Goal: Information Seeking & Learning: Learn about a topic

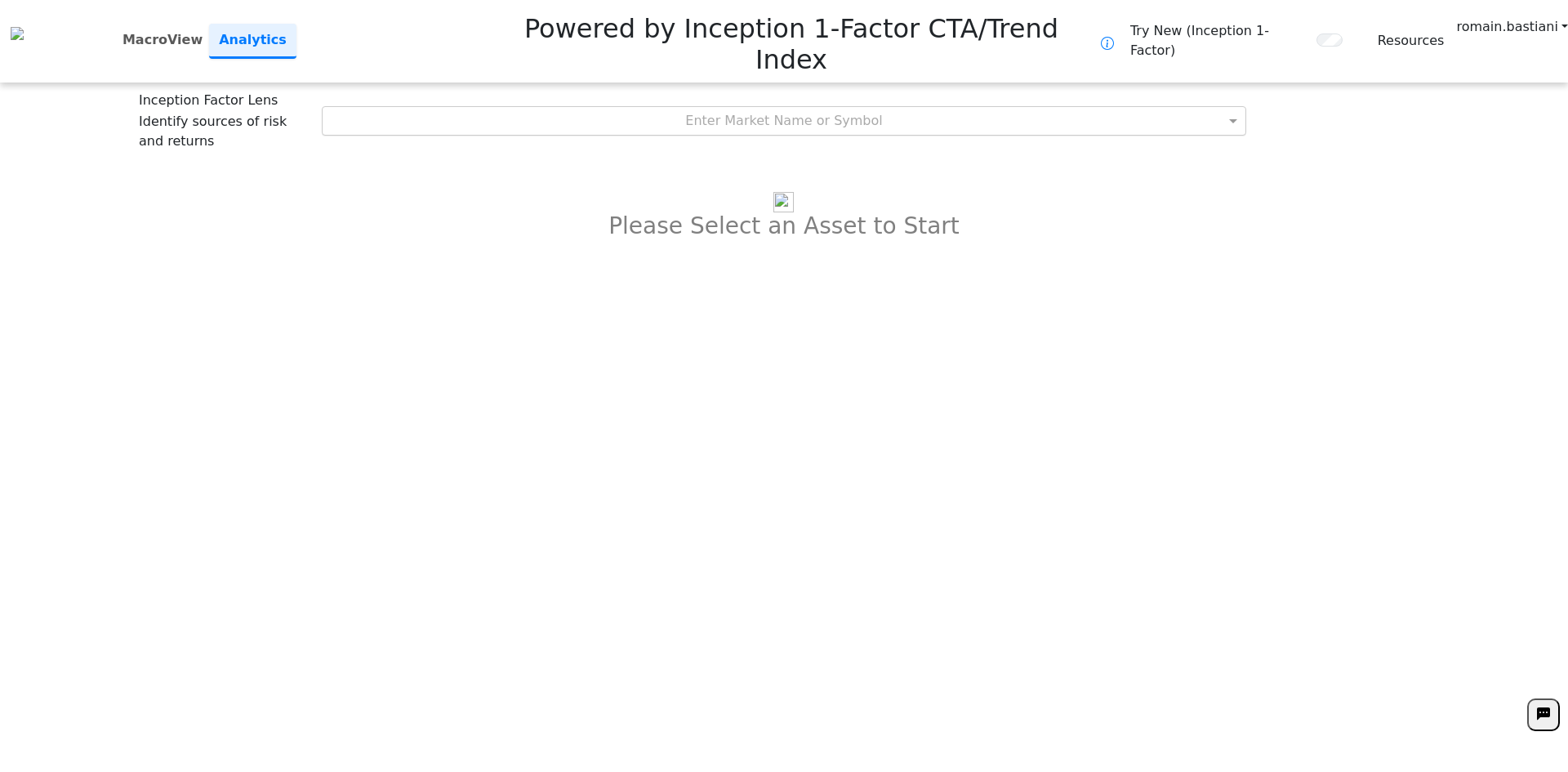
click at [817, 107] on div "Enter Market Name or Symbol" at bounding box center [784, 120] width 924 height 27
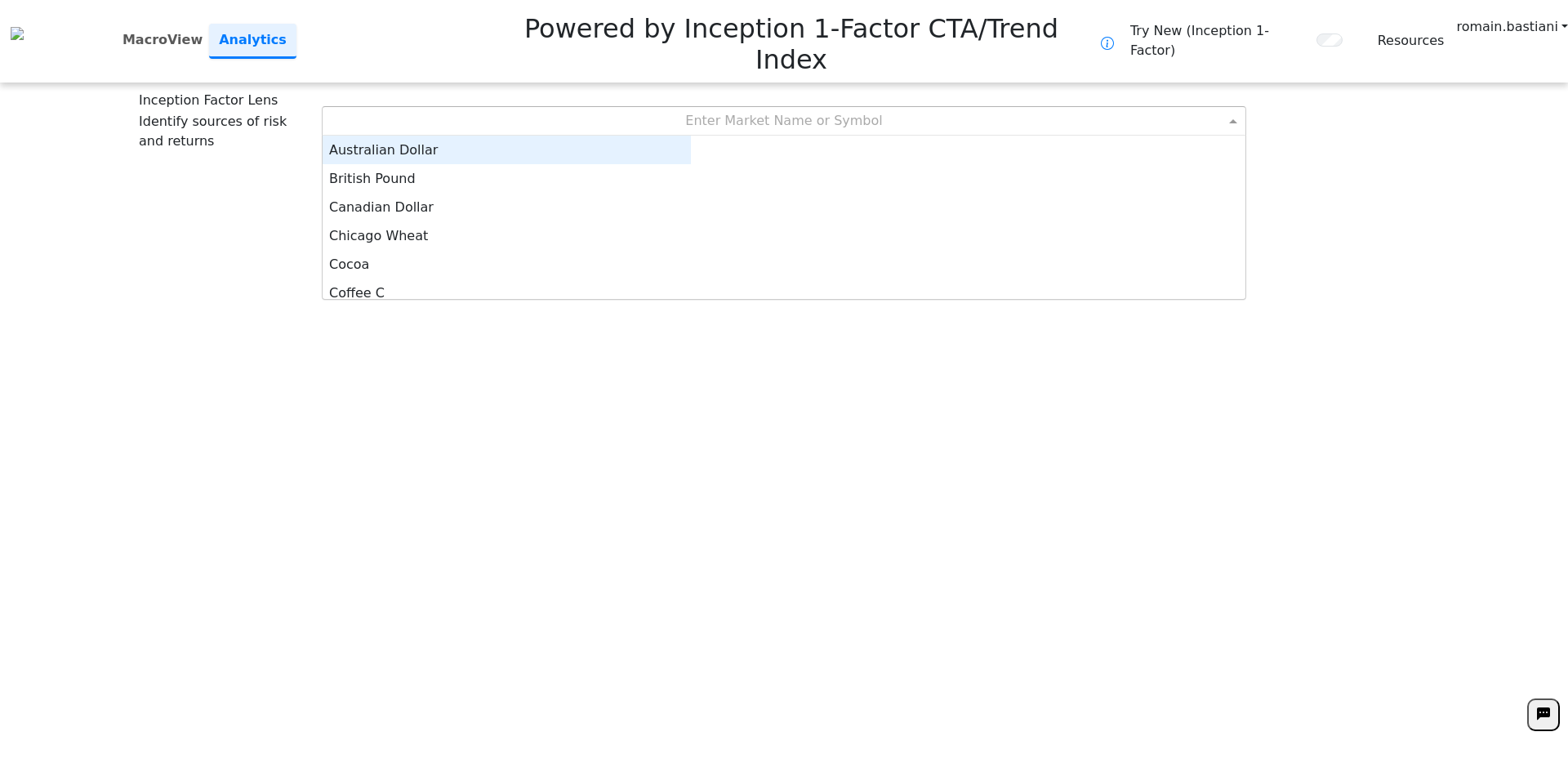
scroll to position [151, 356]
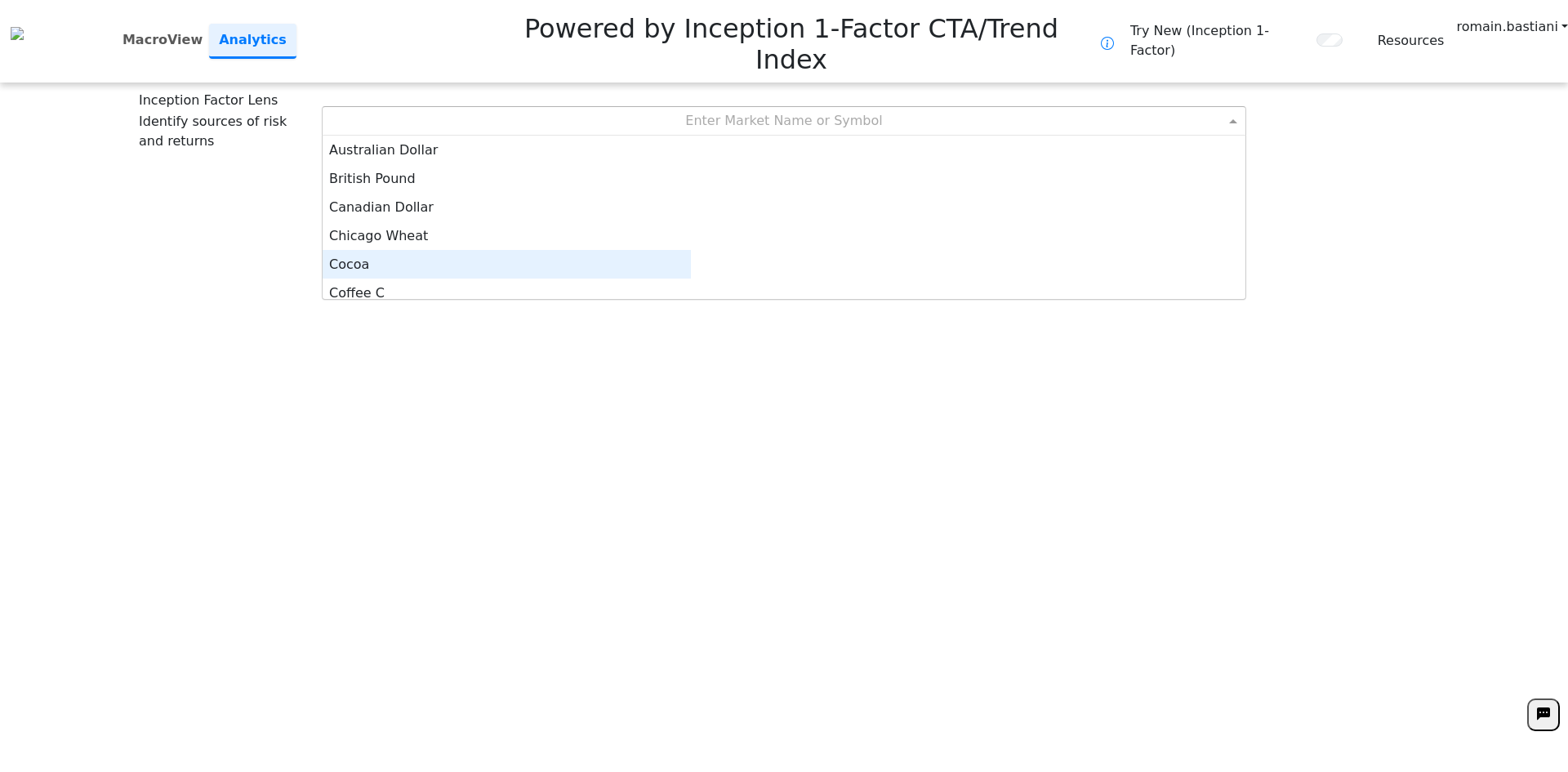
click at [691, 250] on div "Cocoa" at bounding box center [507, 264] width 368 height 28
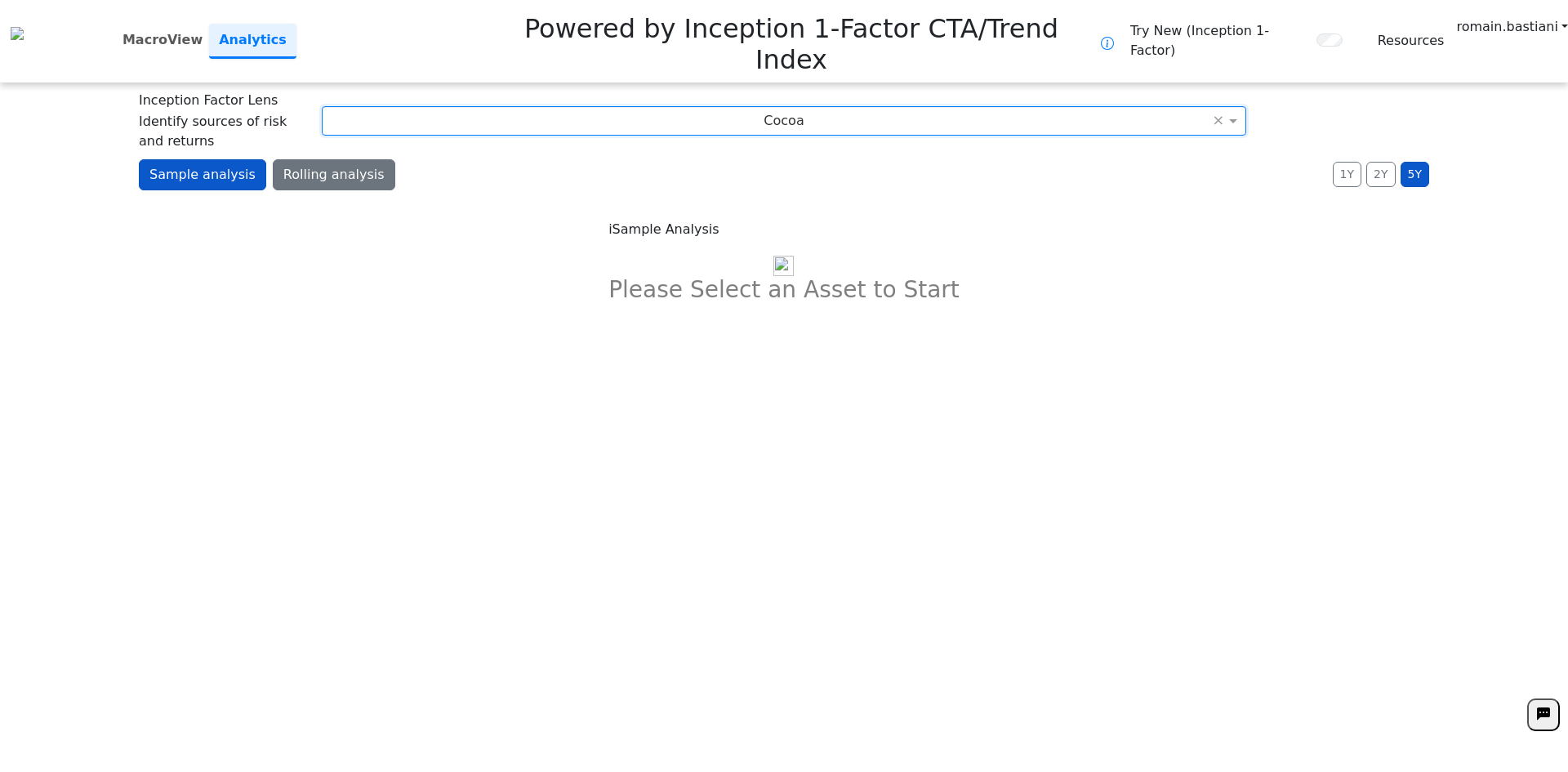
click at [306, 159] on button "Rolling analysis" at bounding box center [334, 175] width 123 height 31
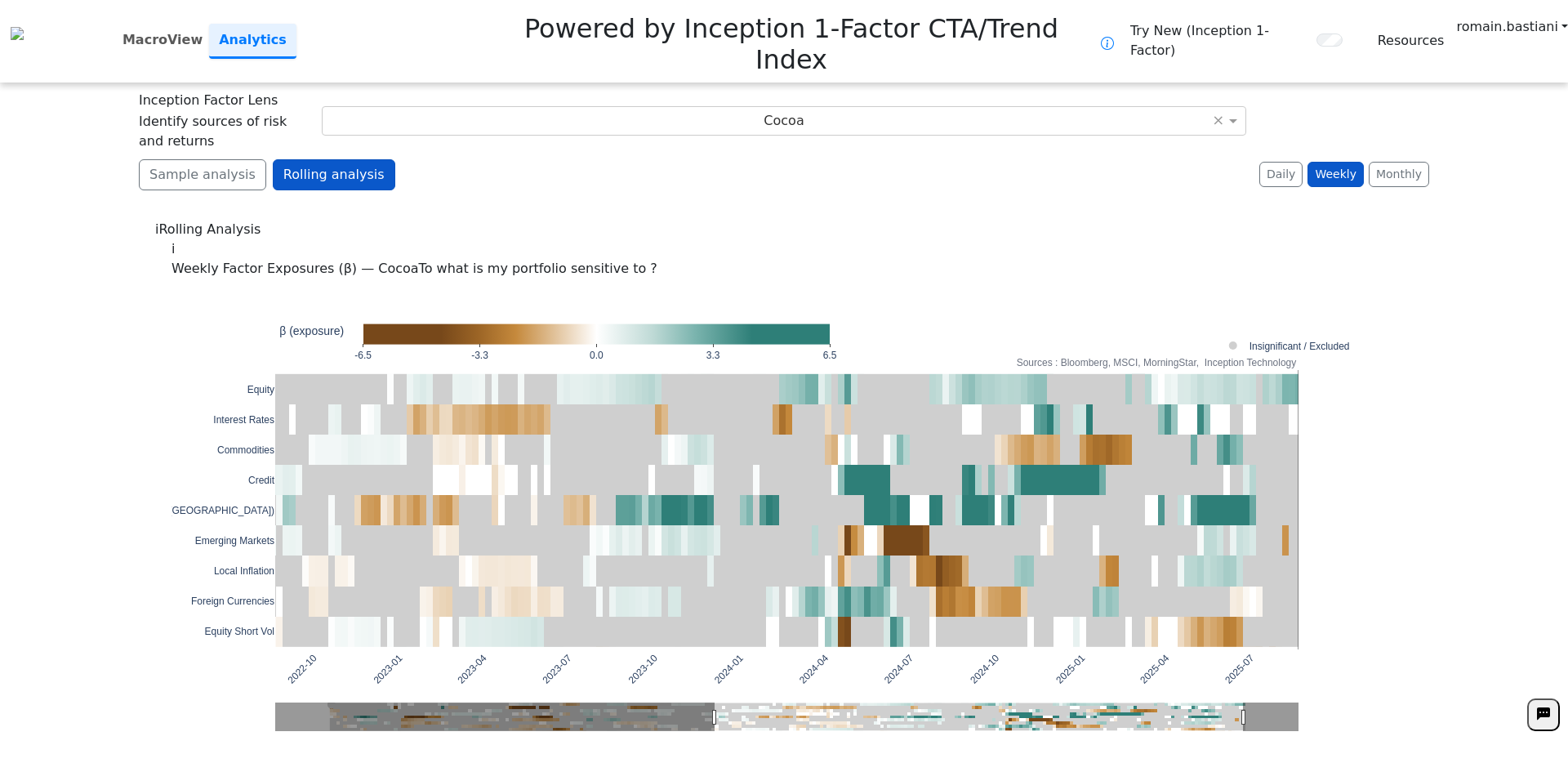
click at [387, 159] on div "Sample analysis Rolling analysis 1Y 2Y 5Y Daily Weekly Monthly" at bounding box center [784, 181] width 1290 height 44
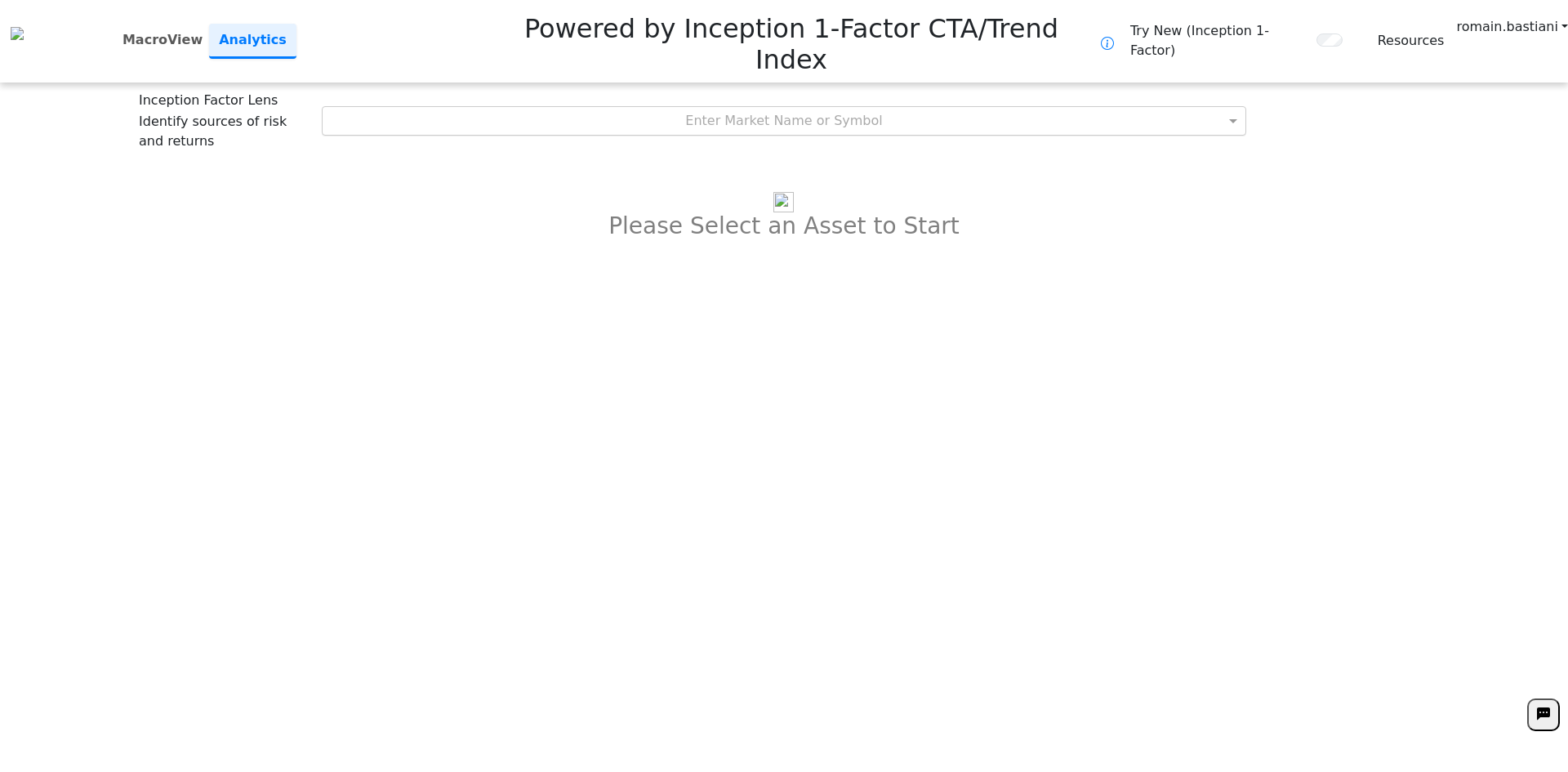
click at [791, 107] on div "Enter Market Name or Symbol" at bounding box center [784, 120] width 924 height 27
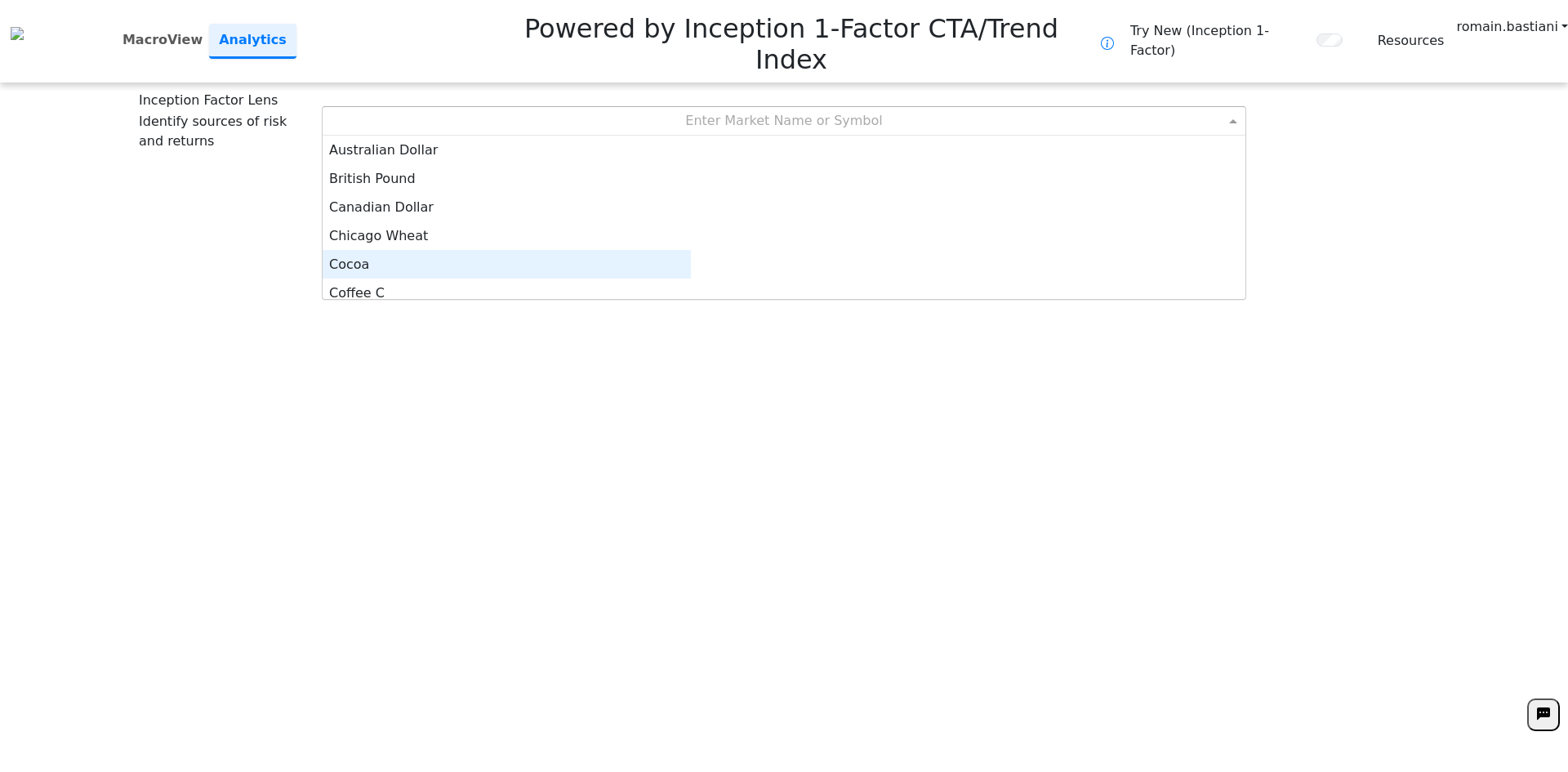
scroll to position [8, 0]
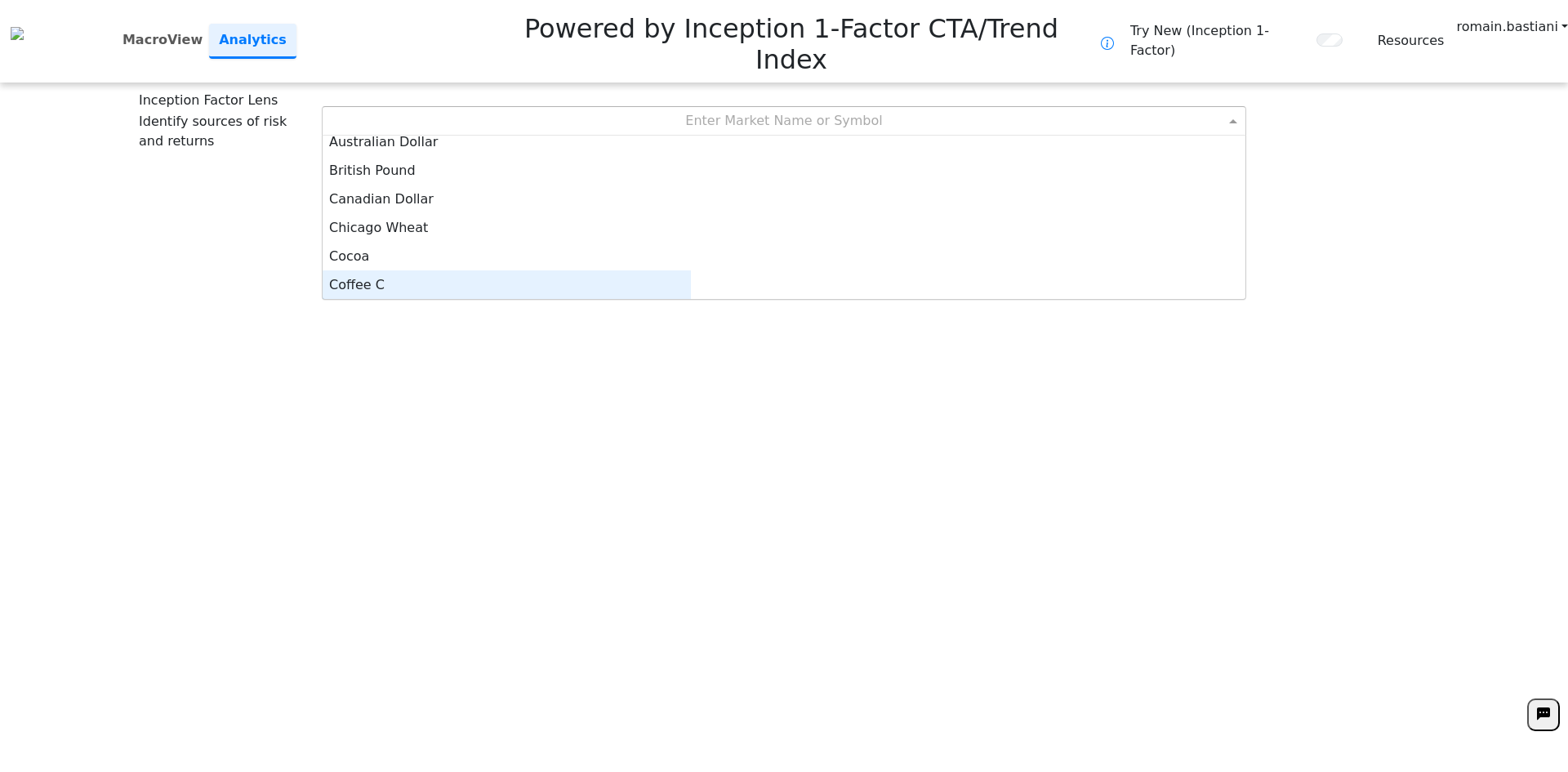
click at [691, 270] on div "Coffee C" at bounding box center [507, 284] width 368 height 28
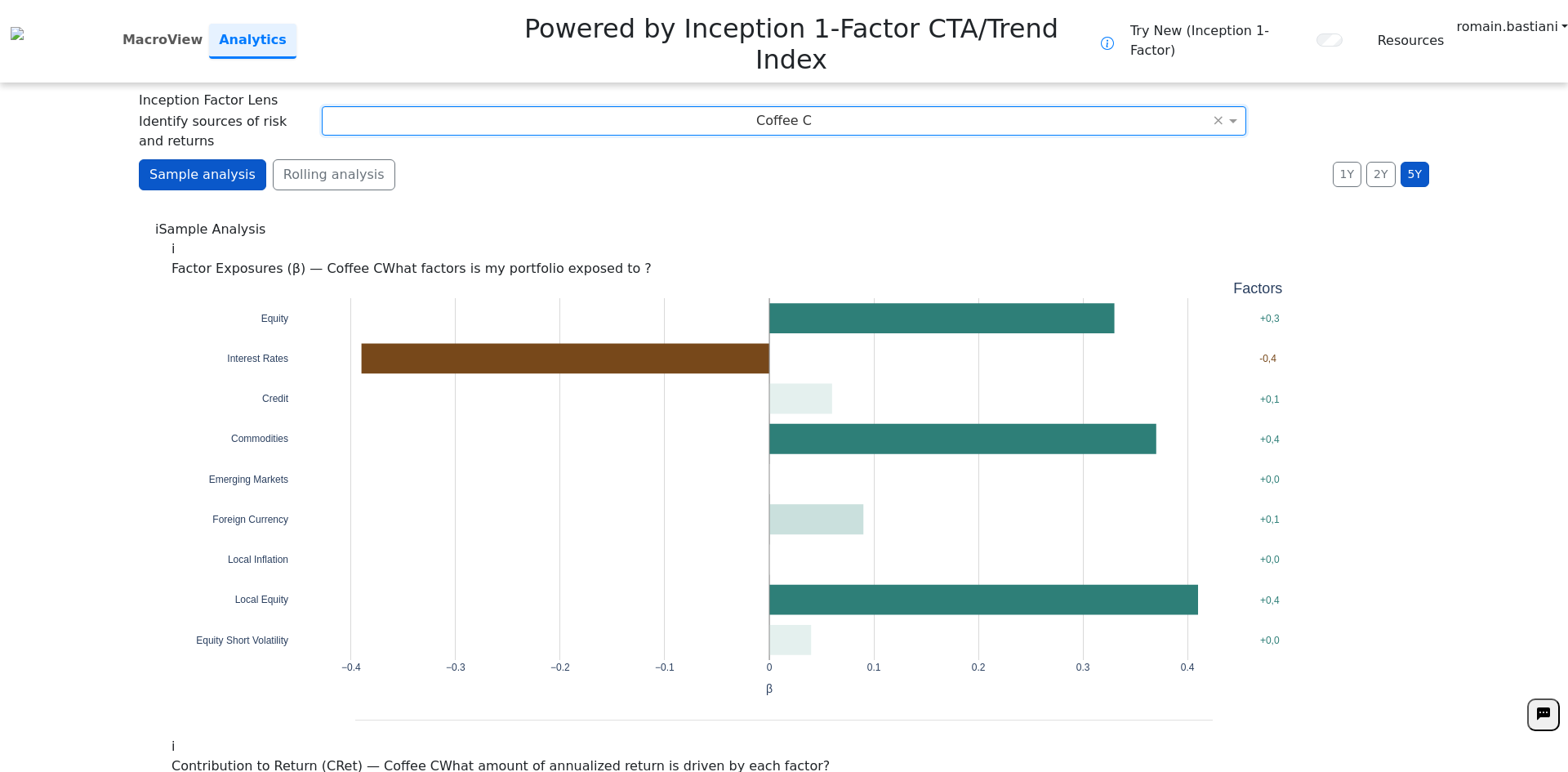
click at [937, 240] on div "i Factor Exposures (β) — Coffee C What factors is my portfolio exposed to ?" at bounding box center [784, 260] width 1225 height 40
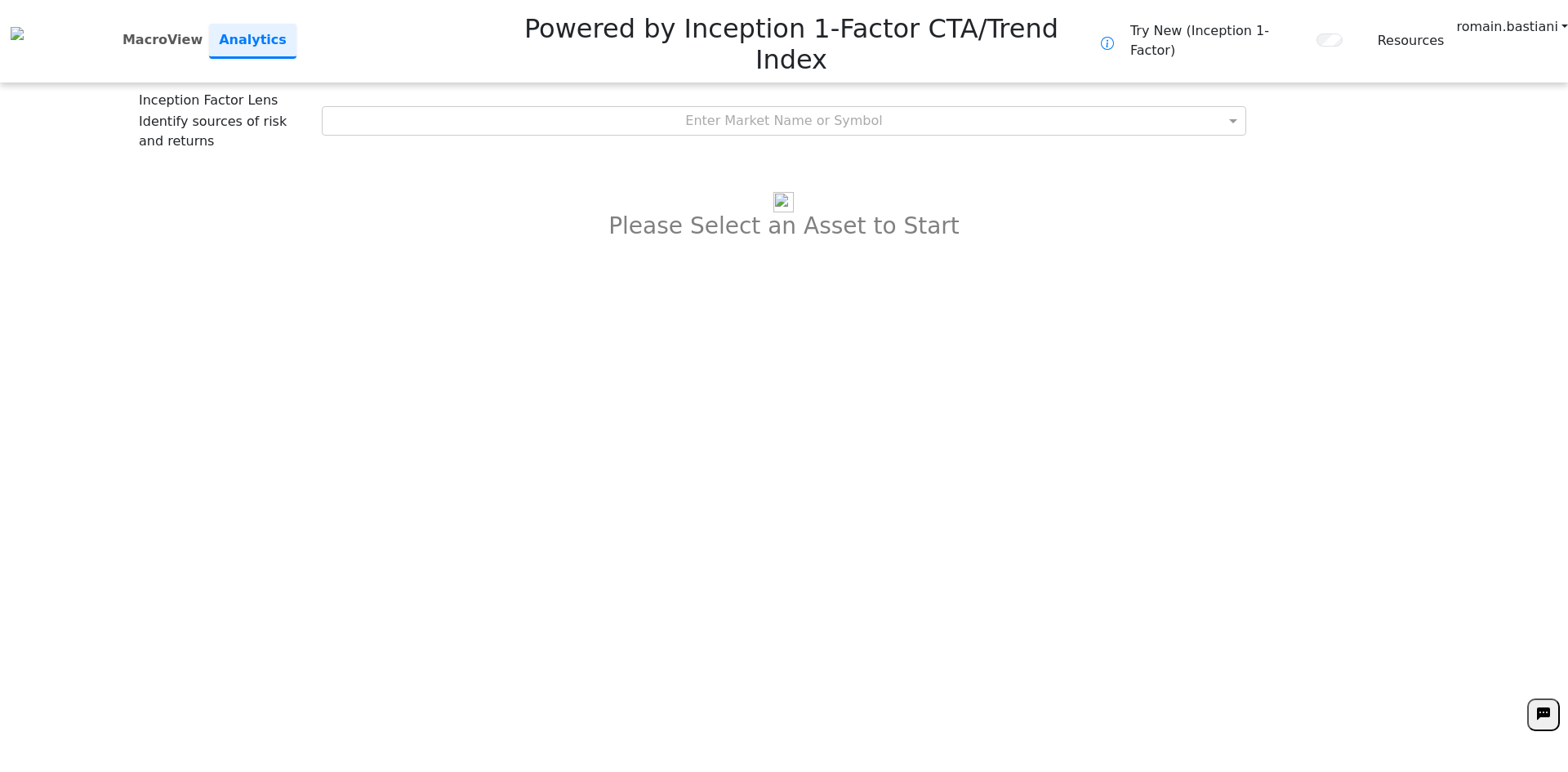
click at [306, 103] on div "**********" at bounding box center [784, 386] width 1568 height 772
click at [684, 91] on div "Inception Factor Lens Identify sources of risk and returns Enter Market Name or…" at bounding box center [784, 121] width 1290 height 60
click at [698, 91] on div "Inception Factor Lens Identify sources of risk and returns Enter Market Name or…" at bounding box center [784, 121] width 1290 height 60
click at [703, 107] on div "Enter Market Name or Symbol" at bounding box center [784, 120] width 924 height 27
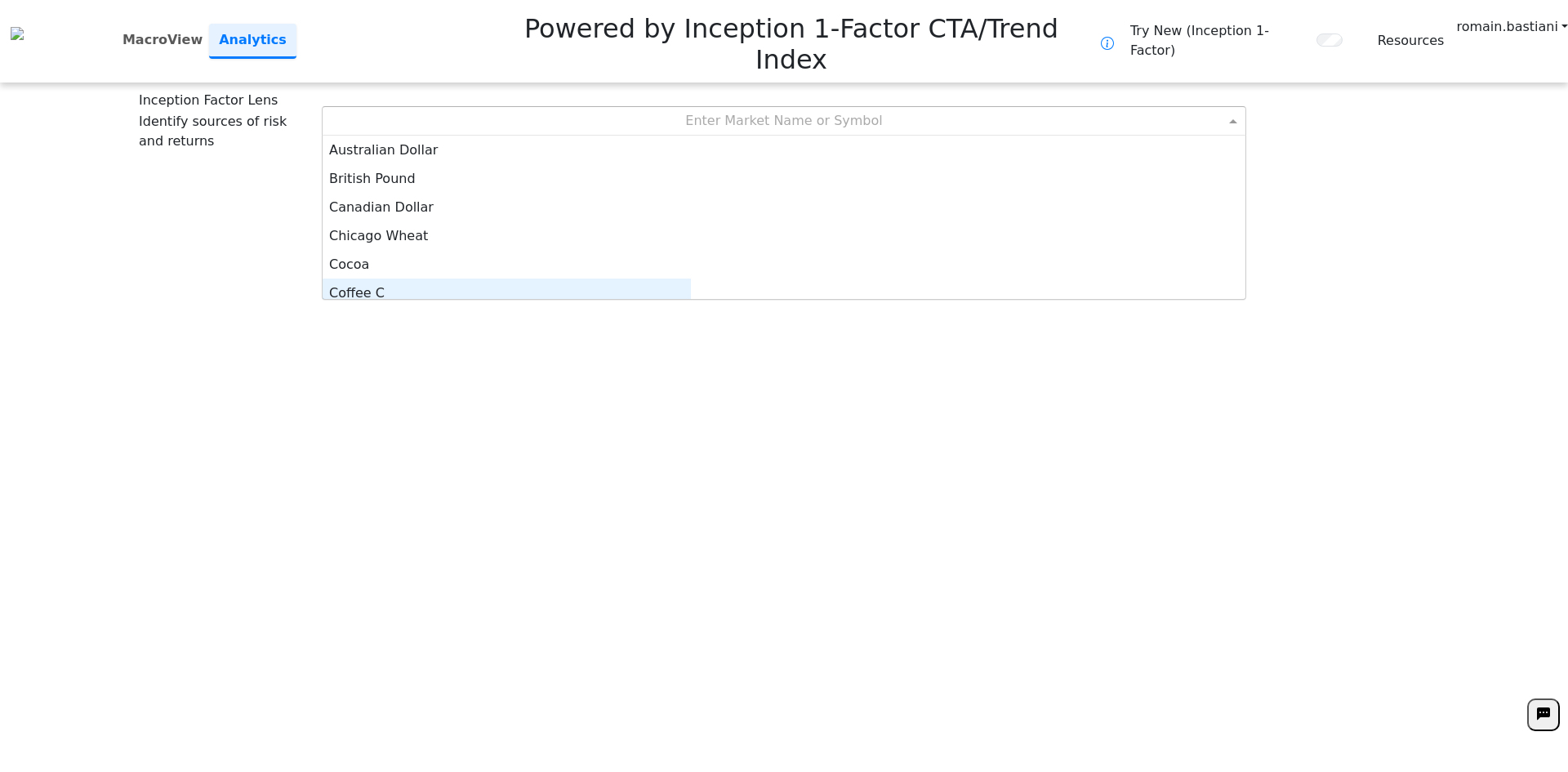
scroll to position [8, 0]
click at [690, 270] on div "Coffee C" at bounding box center [507, 284] width 368 height 28
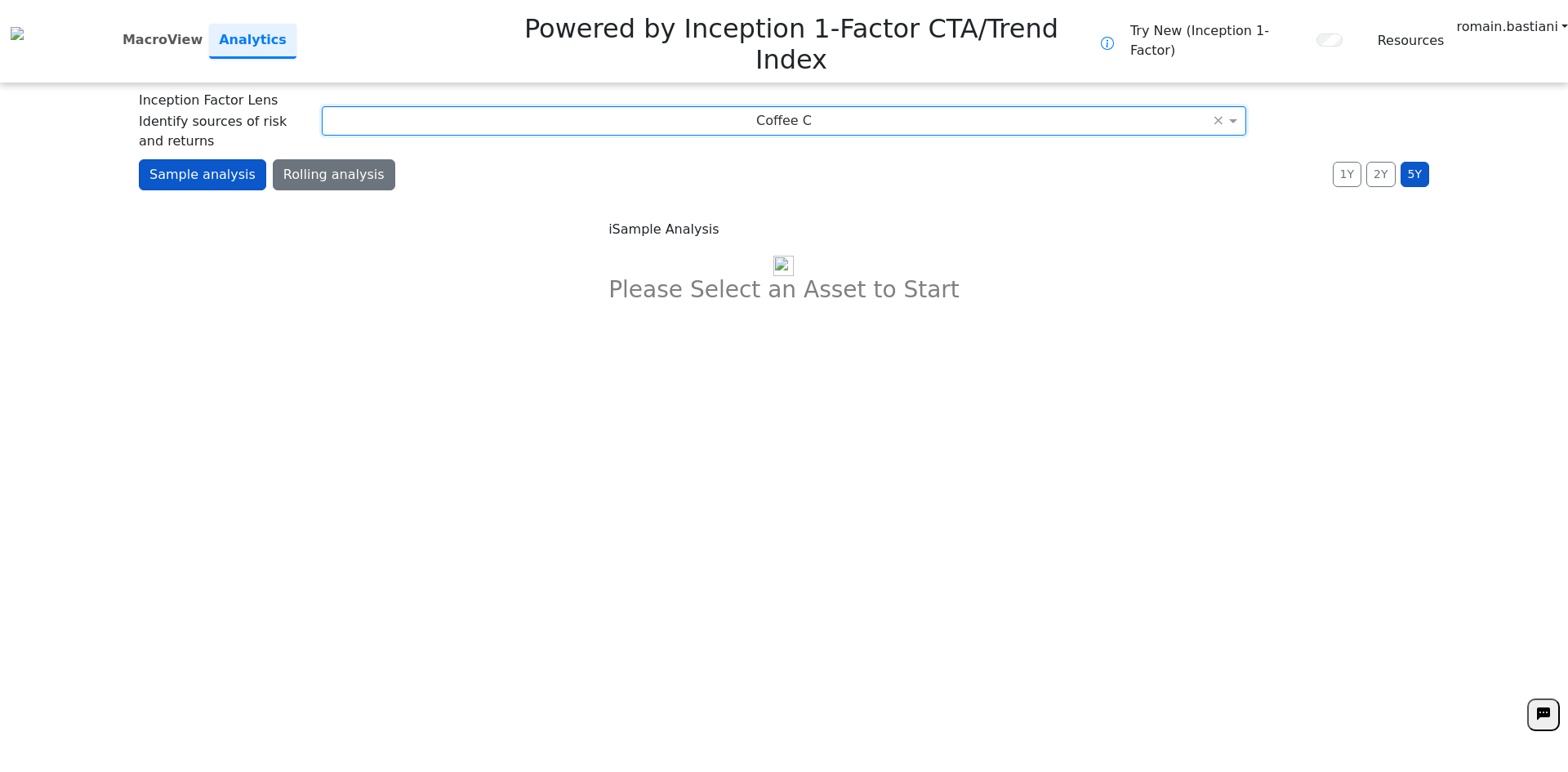
click at [305, 159] on button "Rolling analysis" at bounding box center [334, 175] width 123 height 31
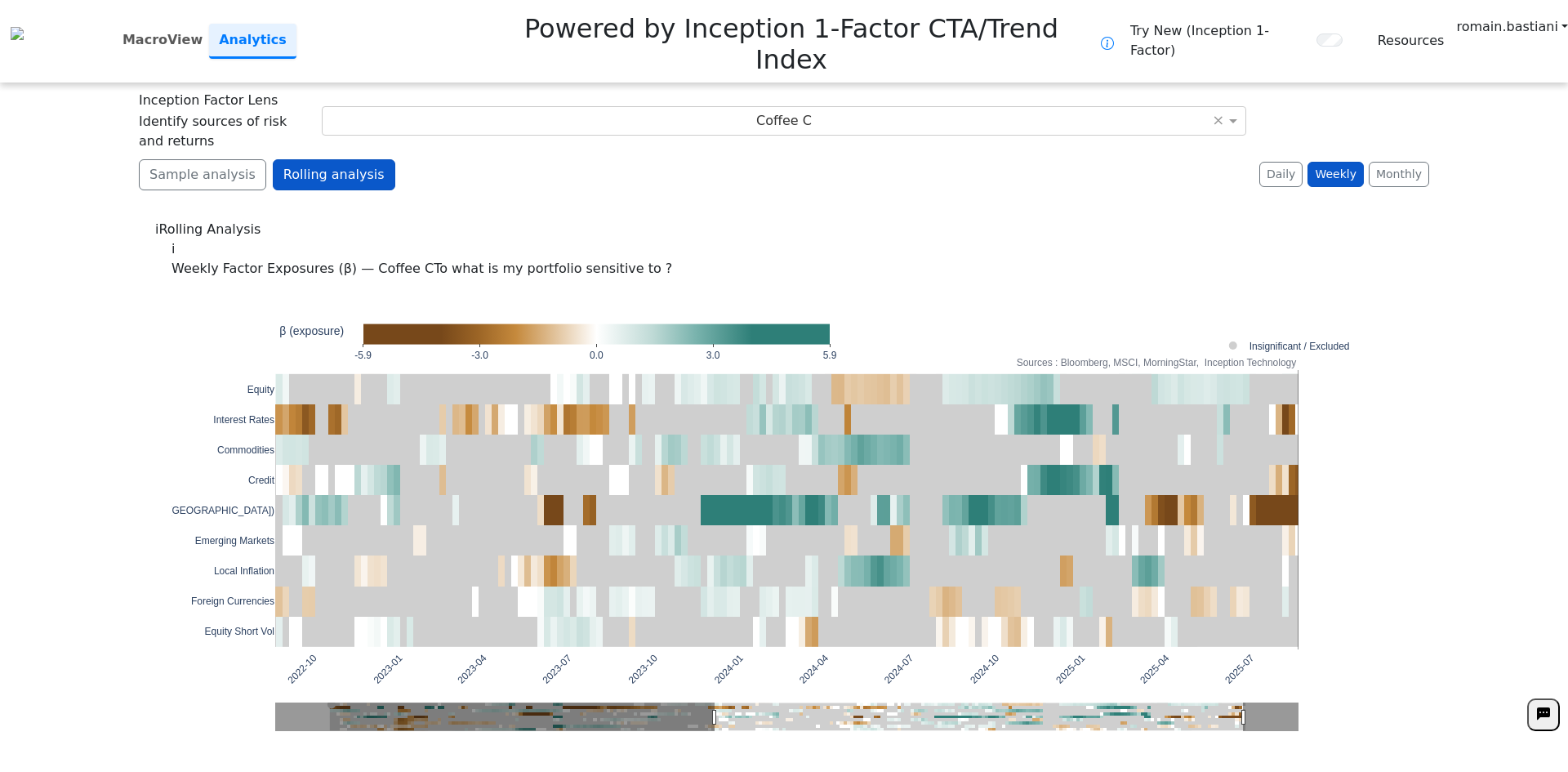
click at [437, 159] on div "Sample analysis Rolling analysis 1Y 2Y 5Y Daily Weekly Monthly" at bounding box center [784, 181] width 1290 height 44
click at [160, 159] on button "Sample analysis" at bounding box center [202, 175] width 127 height 31
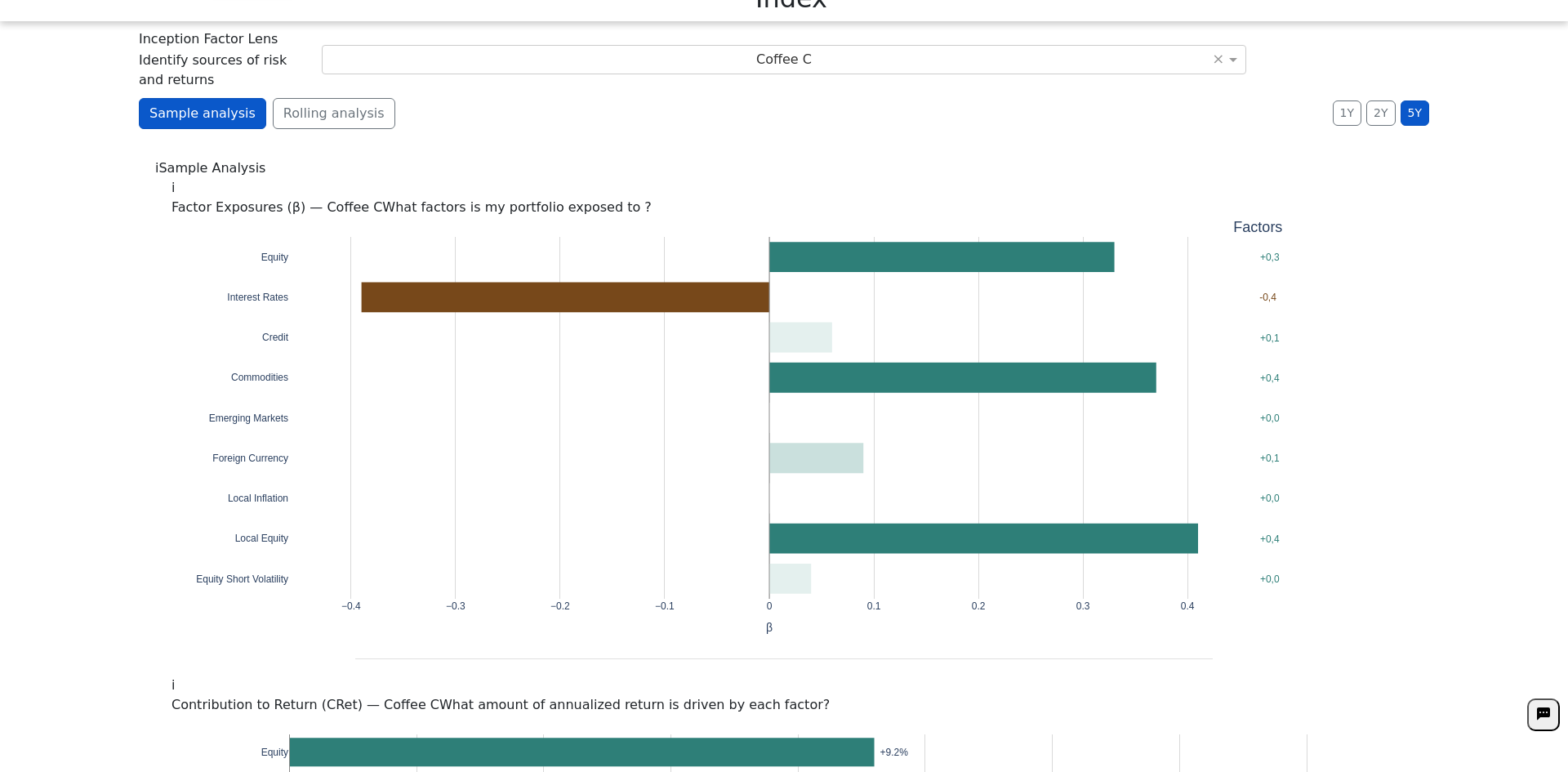
scroll to position [0, 0]
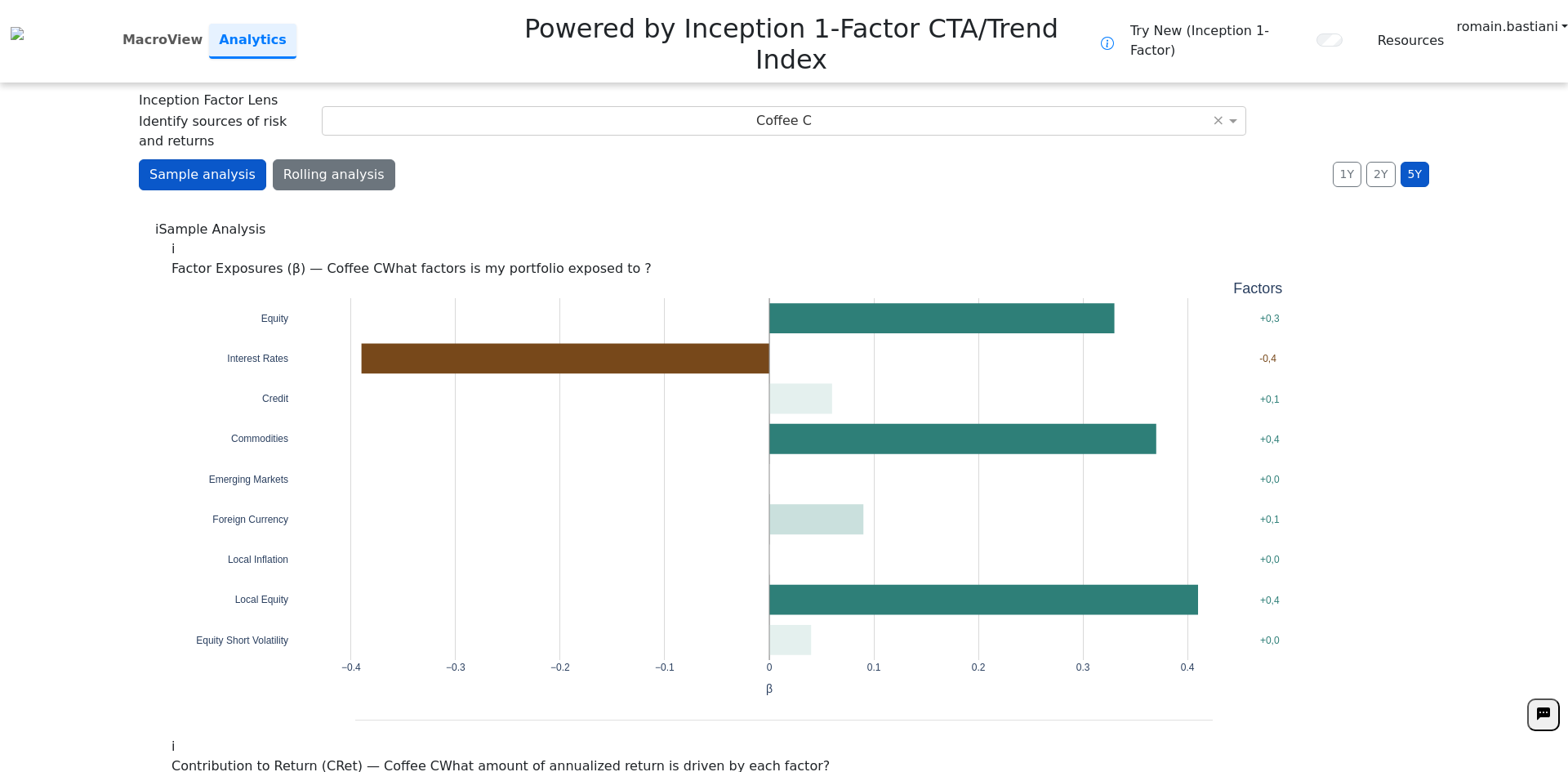
click at [316, 159] on button "Rolling analysis" at bounding box center [334, 175] width 123 height 31
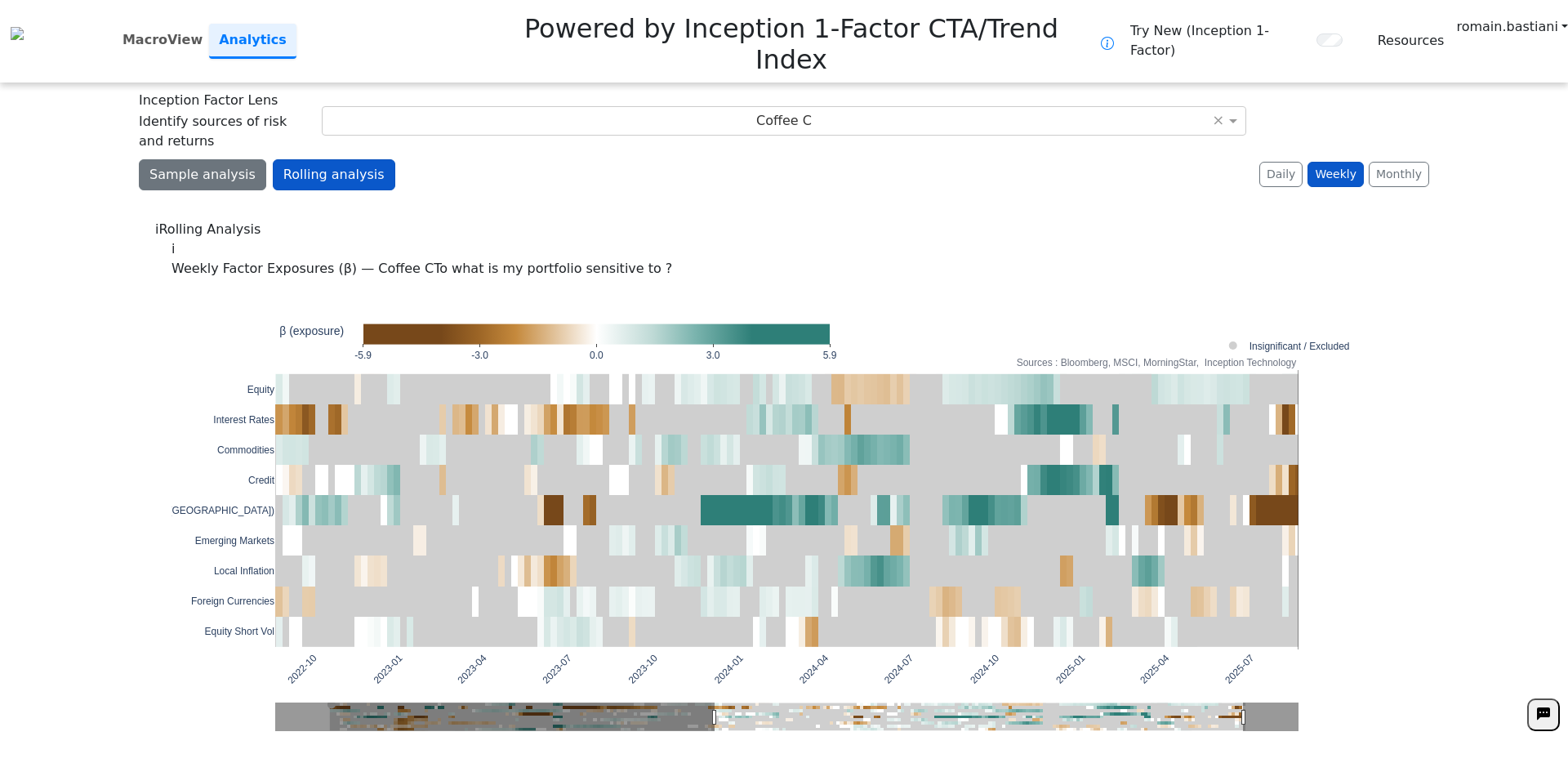
click at [210, 159] on button "Sample analysis" at bounding box center [202, 175] width 127 height 31
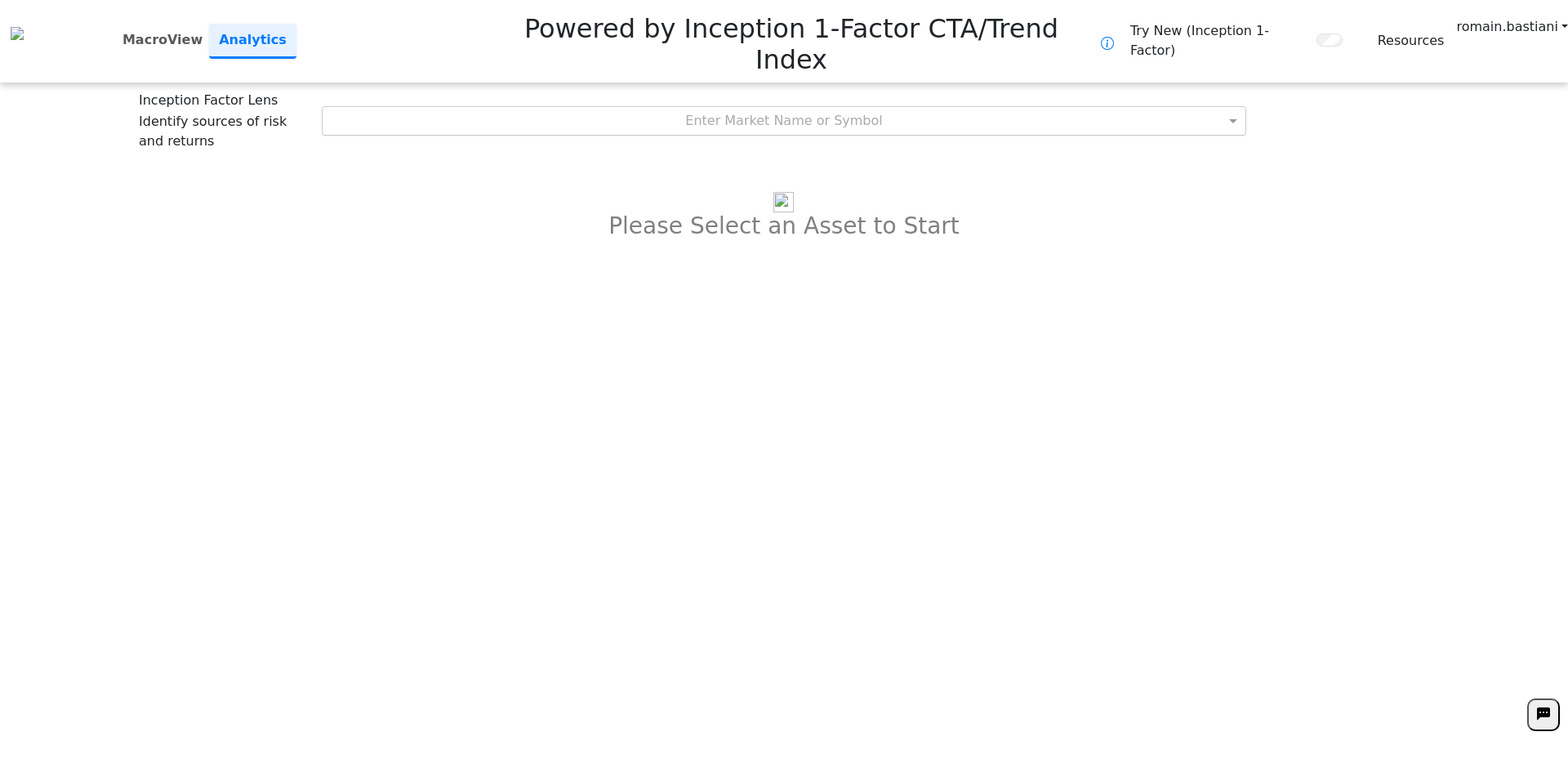
click at [709, 107] on div "Enter Market Name or Symbol" at bounding box center [784, 120] width 924 height 27
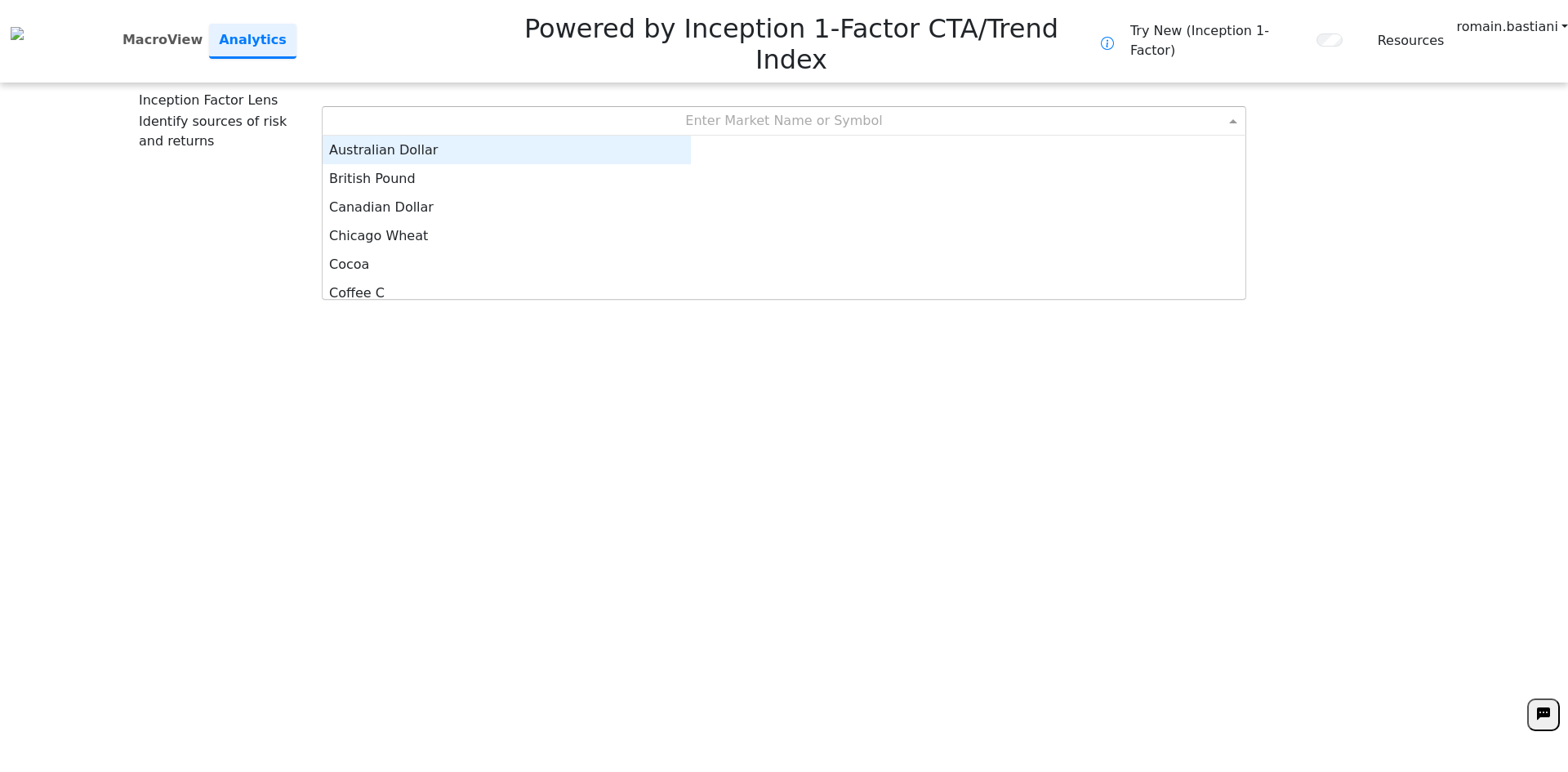
scroll to position [151, 356]
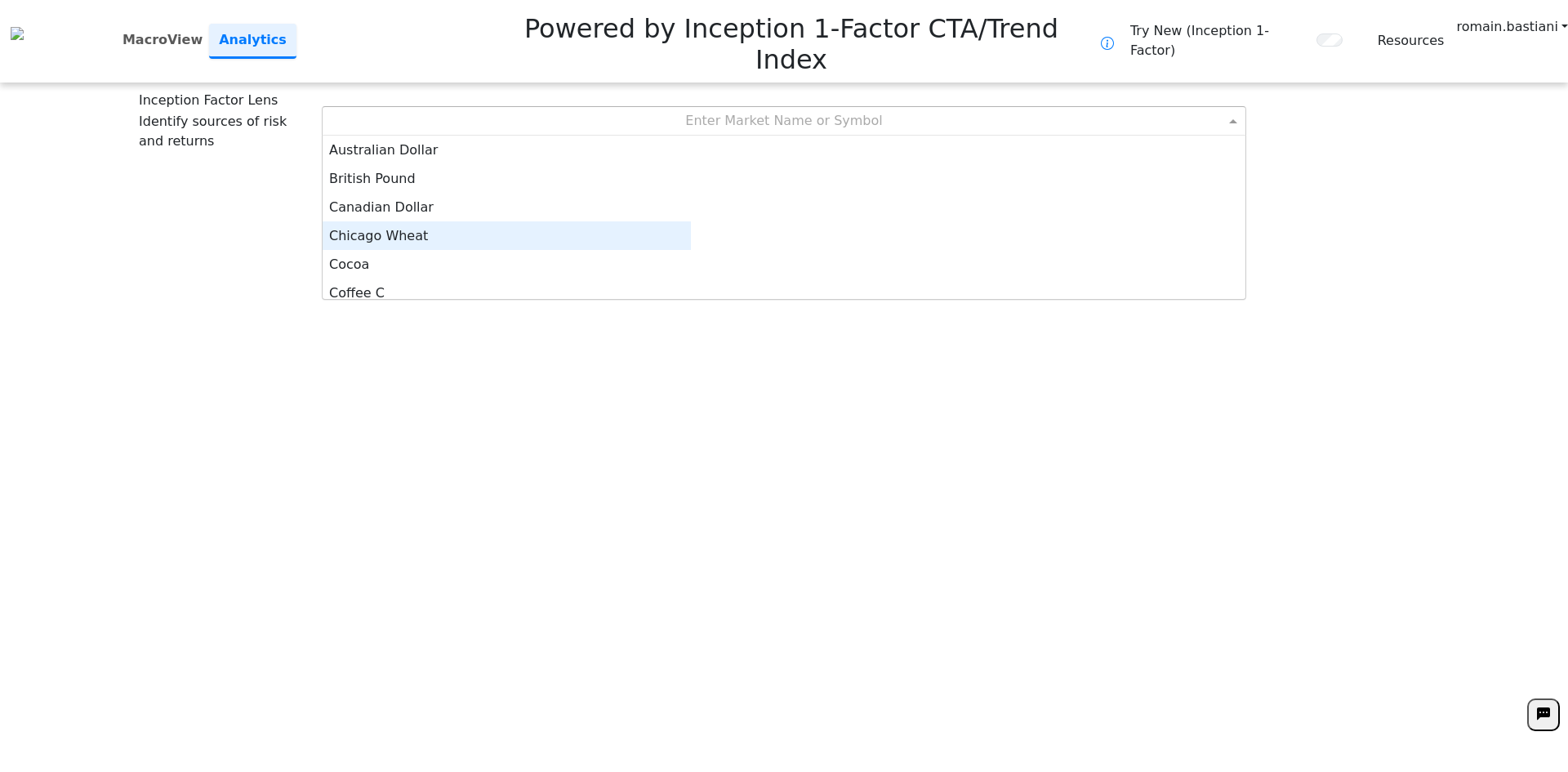
click at [691, 250] on div "Cocoa" at bounding box center [507, 264] width 368 height 28
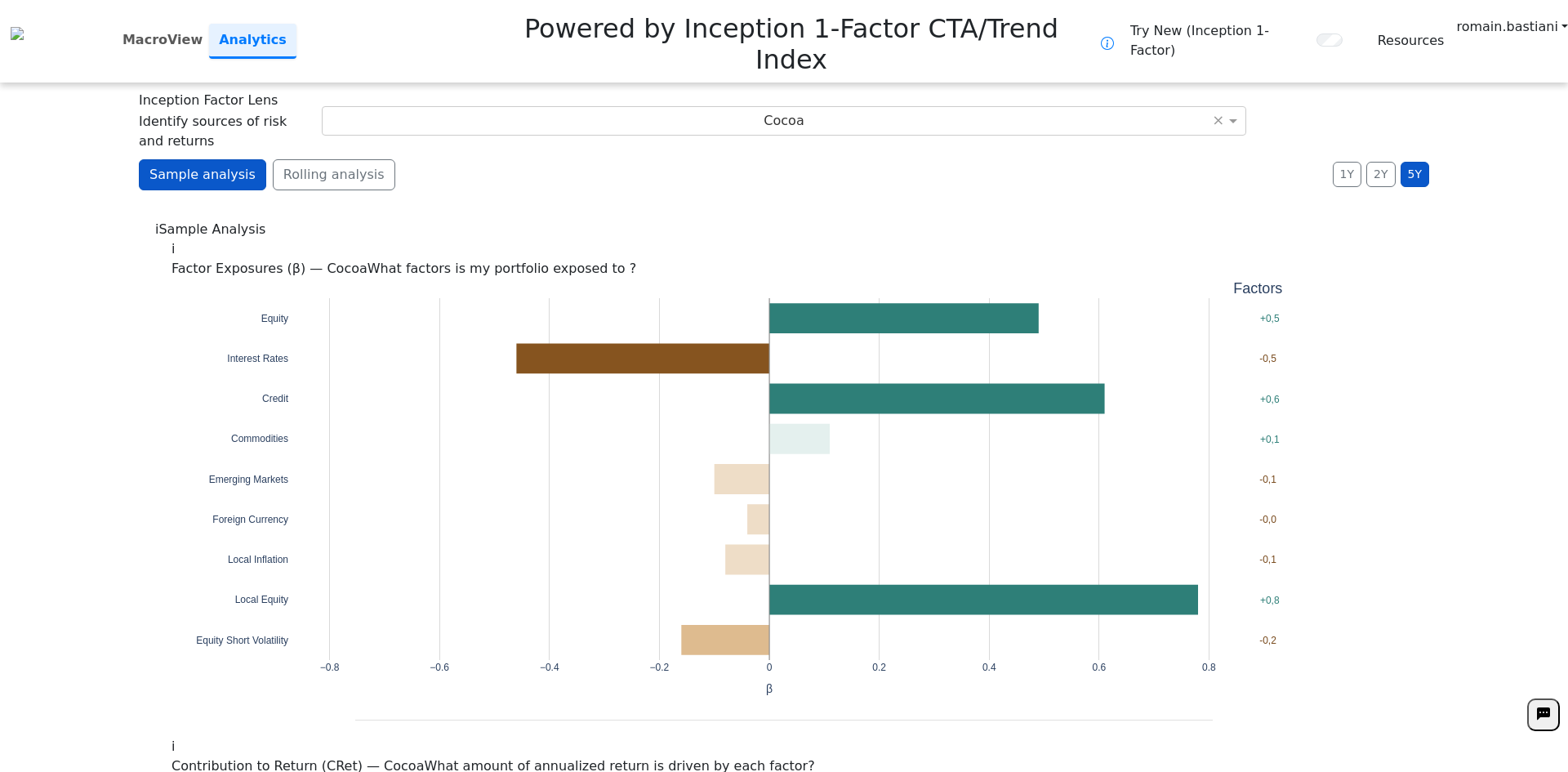
click at [702, 91] on div "Inception Factor Lens Identify sources of risk and returns Cocoa ×" at bounding box center [784, 121] width 1290 height 60
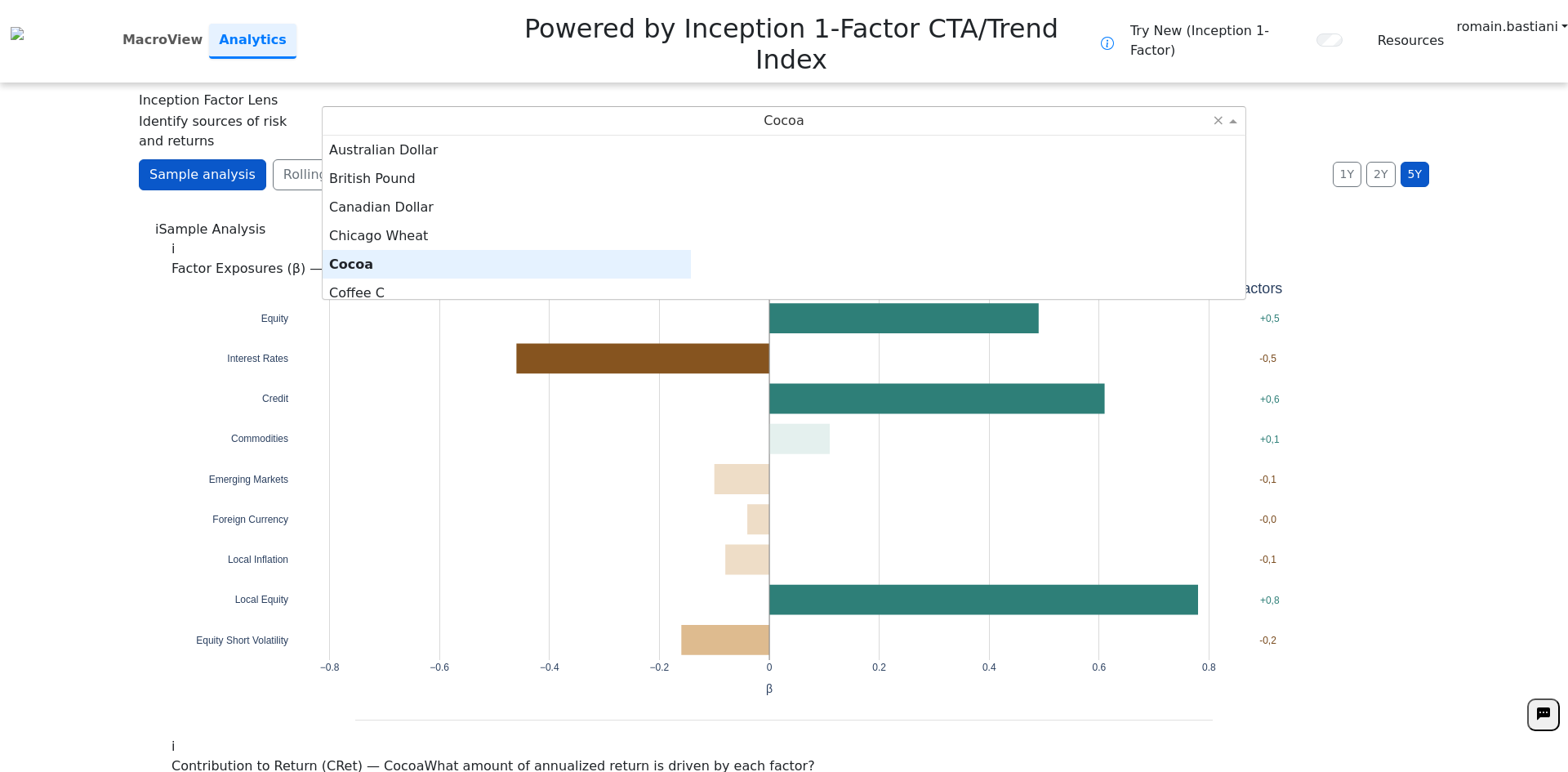
click at [708, 107] on div "Cocoa" at bounding box center [784, 120] width 924 height 27
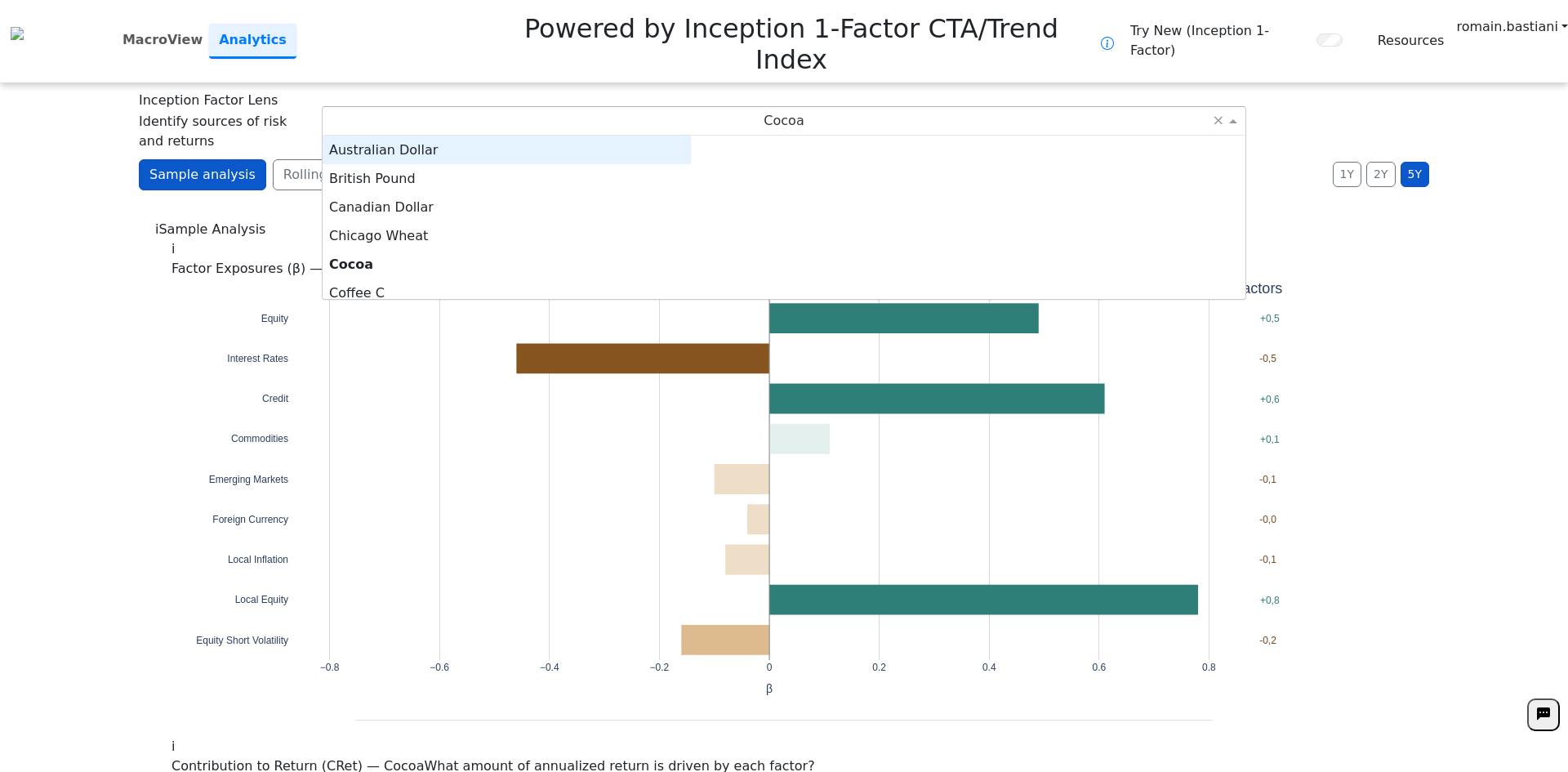
click at [1187, 159] on div "Sample analysis Rolling analysis 1Y 2Y 5Y Daily Weekly Monthly" at bounding box center [784, 181] width 1290 height 44
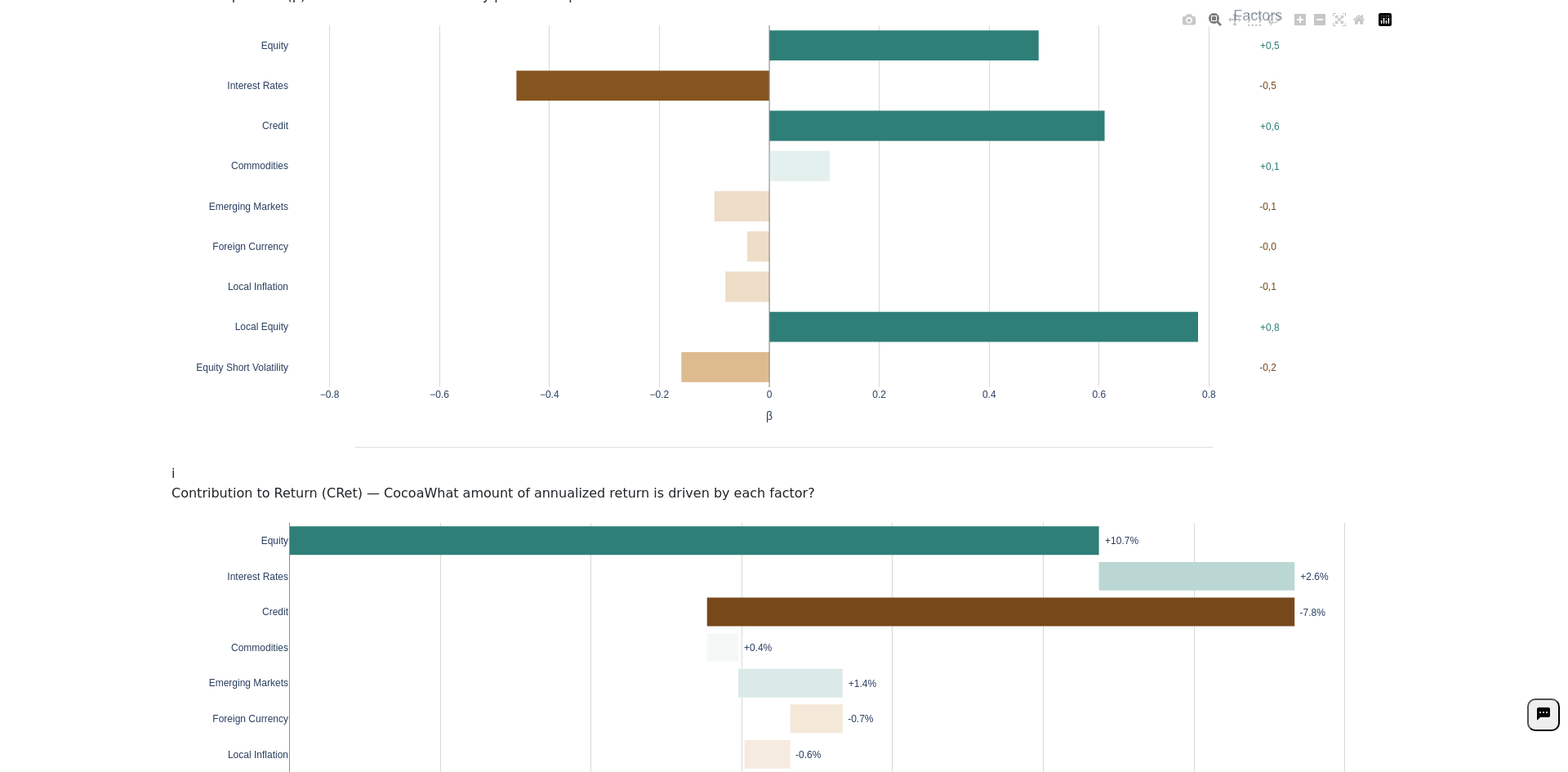
scroll to position [82, 0]
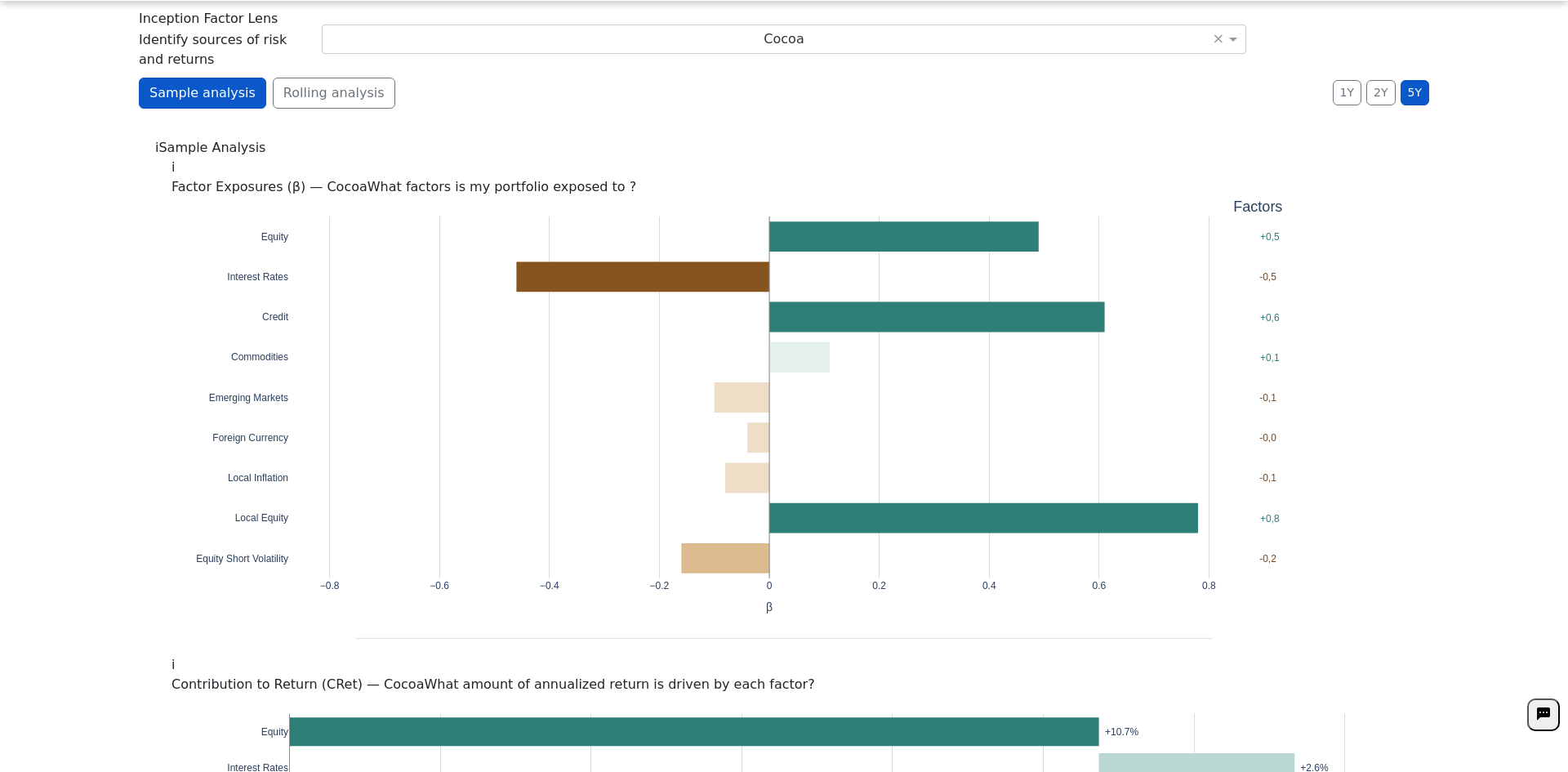
drag, startPoint x: 280, startPoint y: 35, endPoint x: 577, endPoint y: 271, distance: 379.3
click at [280, 77] on button "Rolling analysis" at bounding box center [334, 92] width 123 height 31
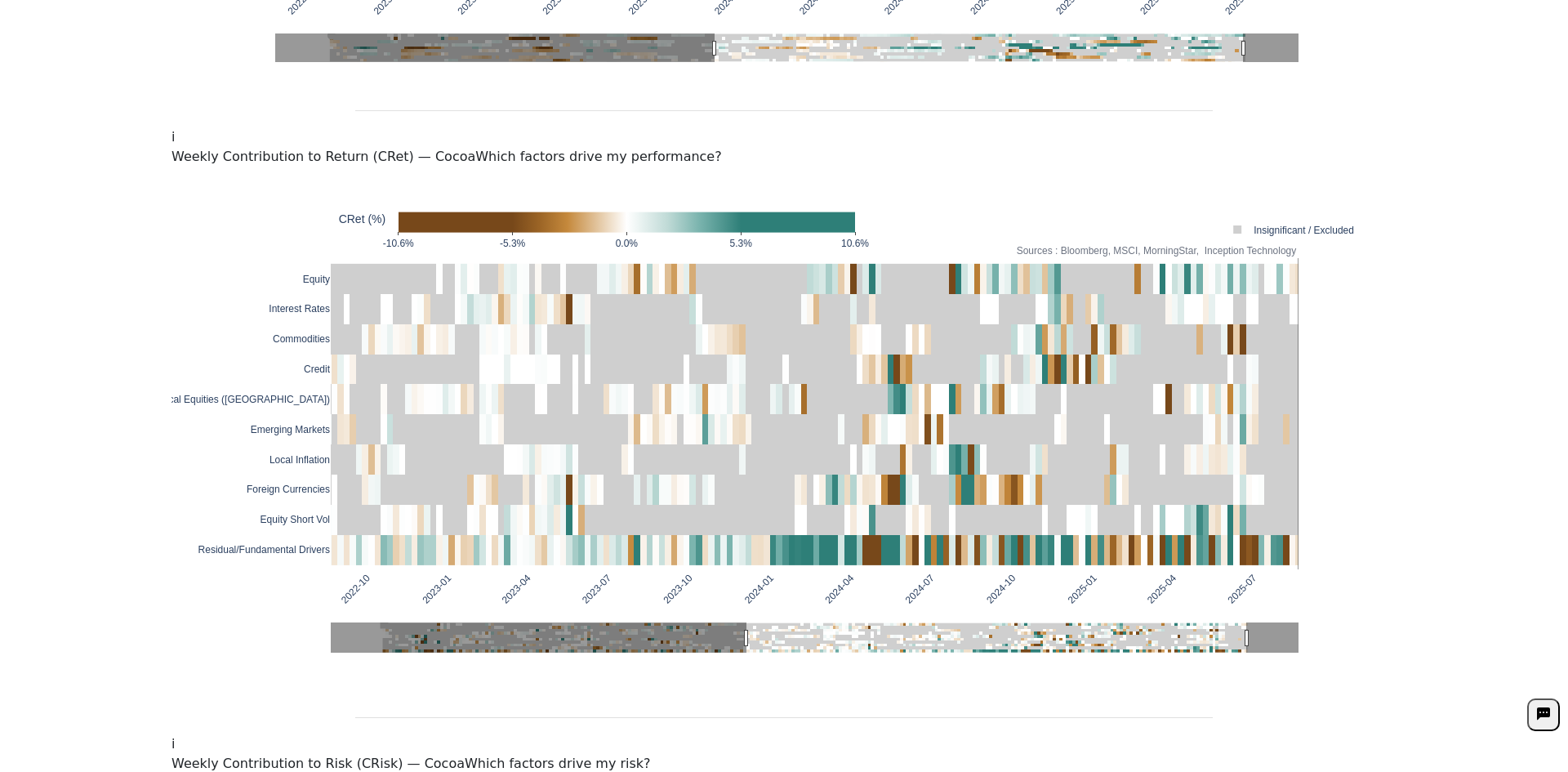
scroll to position [97, 0]
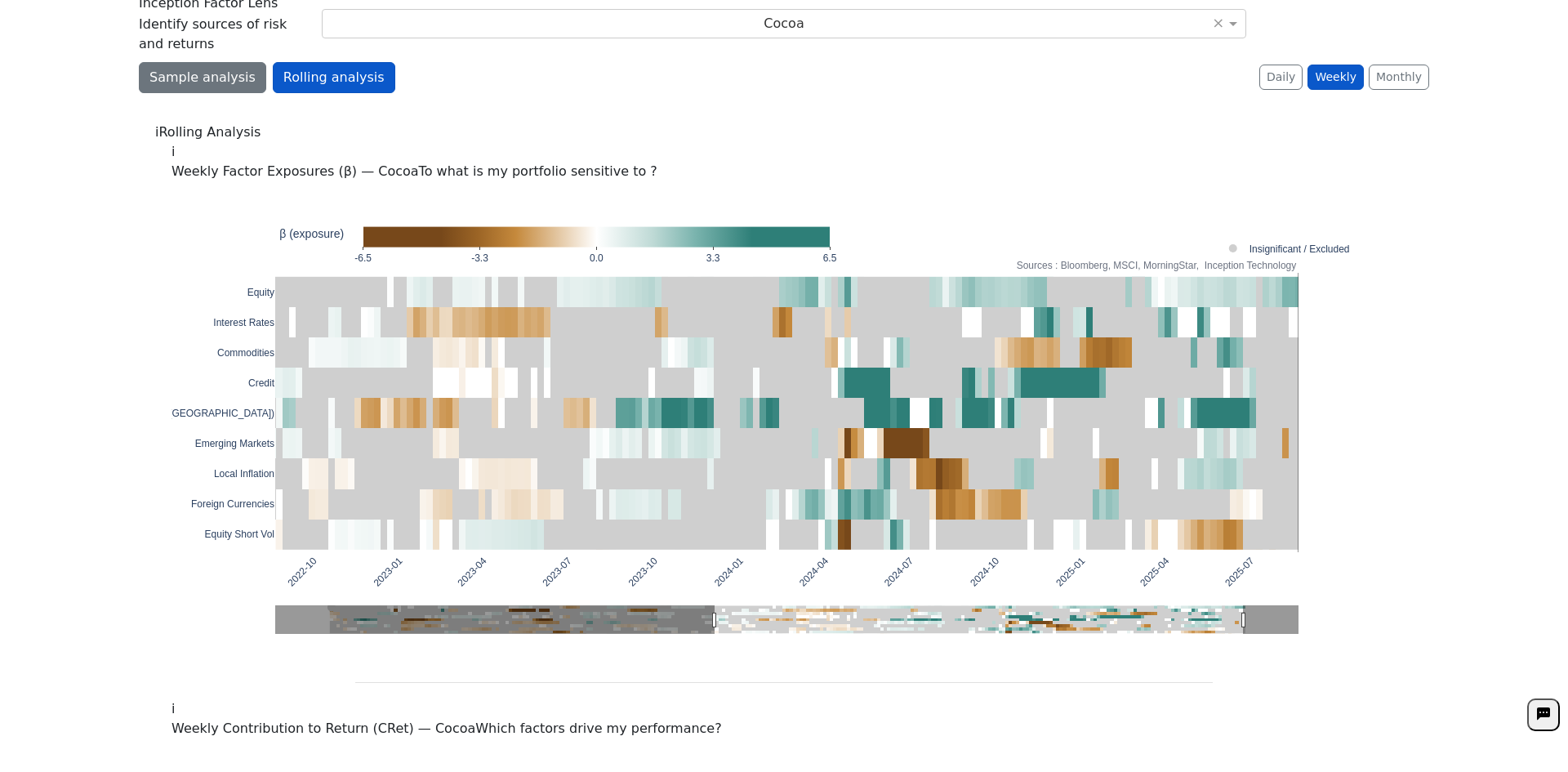
click at [189, 62] on button "Sample analysis" at bounding box center [202, 77] width 127 height 31
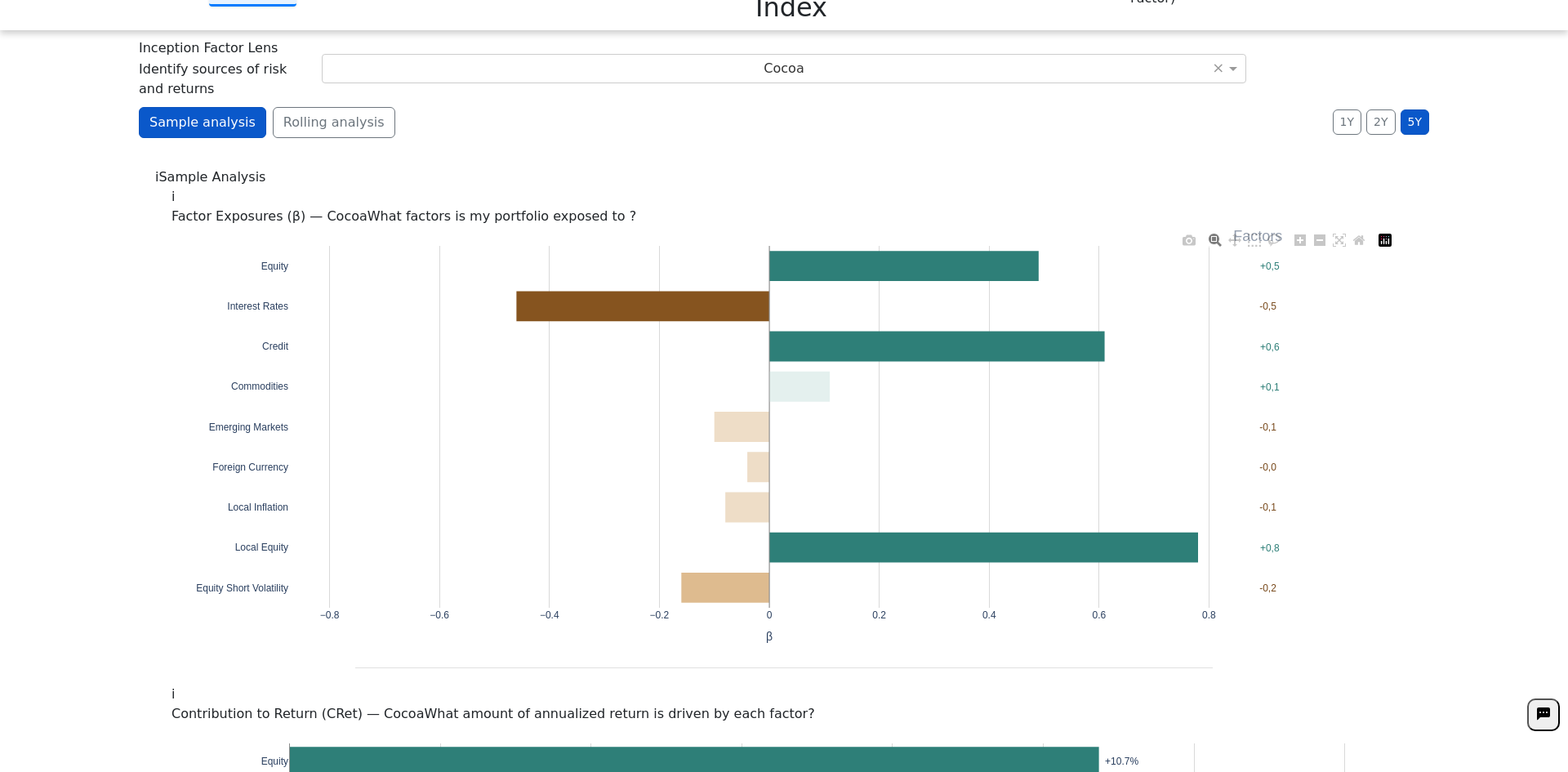
scroll to position [0, 0]
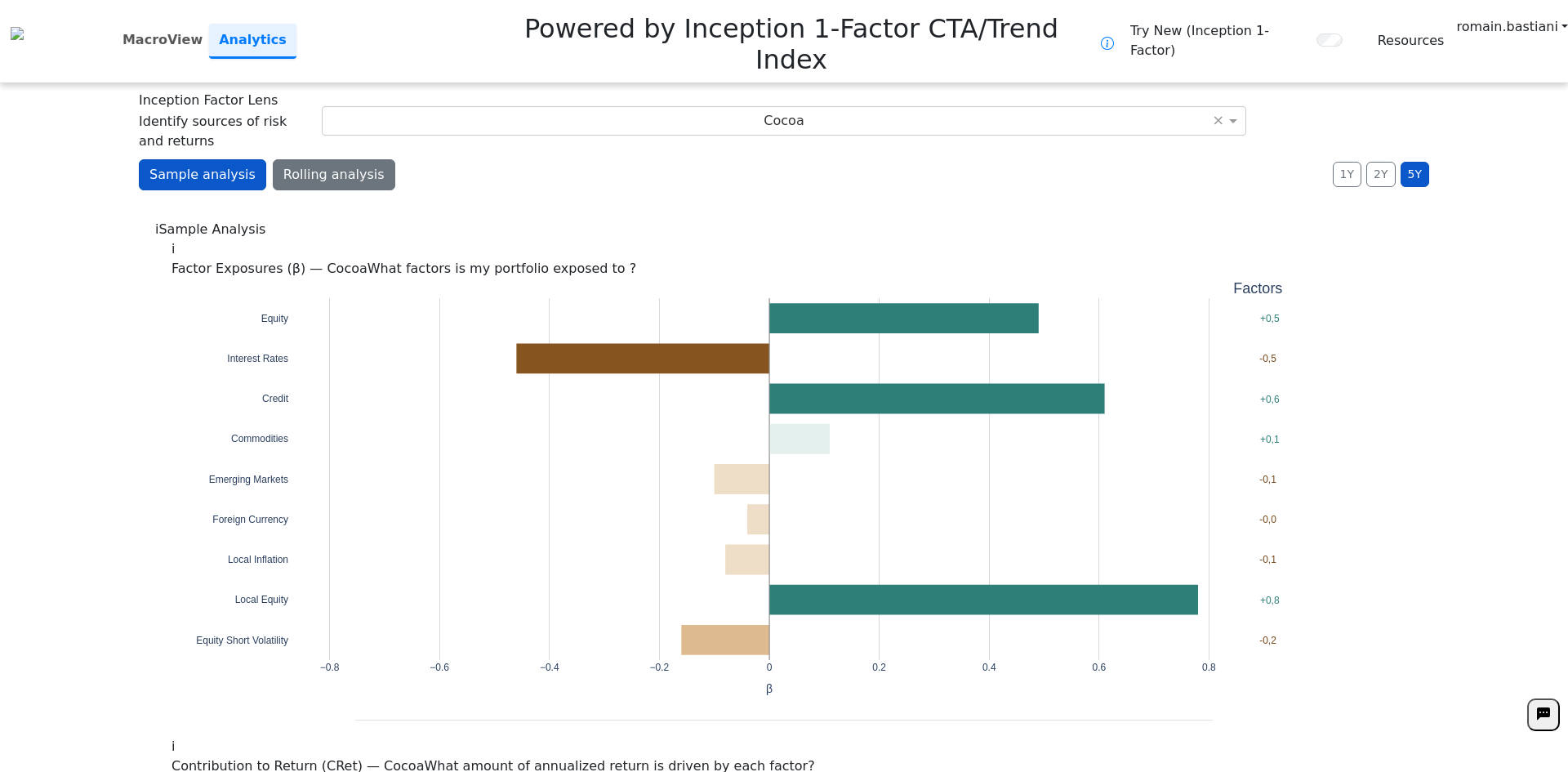
click at [295, 159] on button "Rolling analysis" at bounding box center [334, 175] width 123 height 31
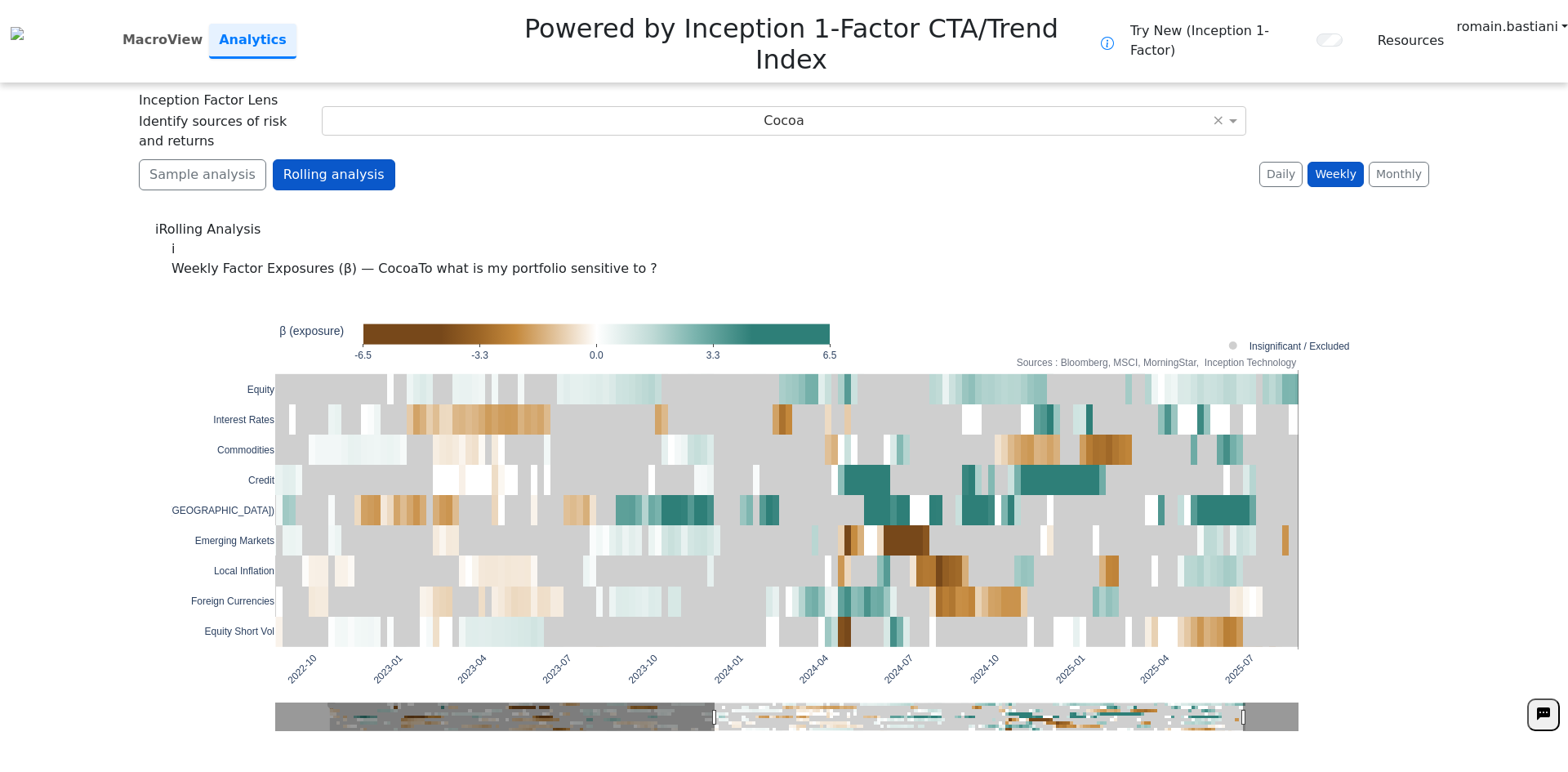
click at [173, 159] on div "Sample analysis Rolling analysis 1Y 2Y 5Y Daily Weekly Monthly" at bounding box center [784, 181] width 1290 height 44
click at [172, 159] on button "Sample analysis" at bounding box center [202, 175] width 127 height 31
click at [211, 159] on button "Sample analysis" at bounding box center [202, 175] width 127 height 31
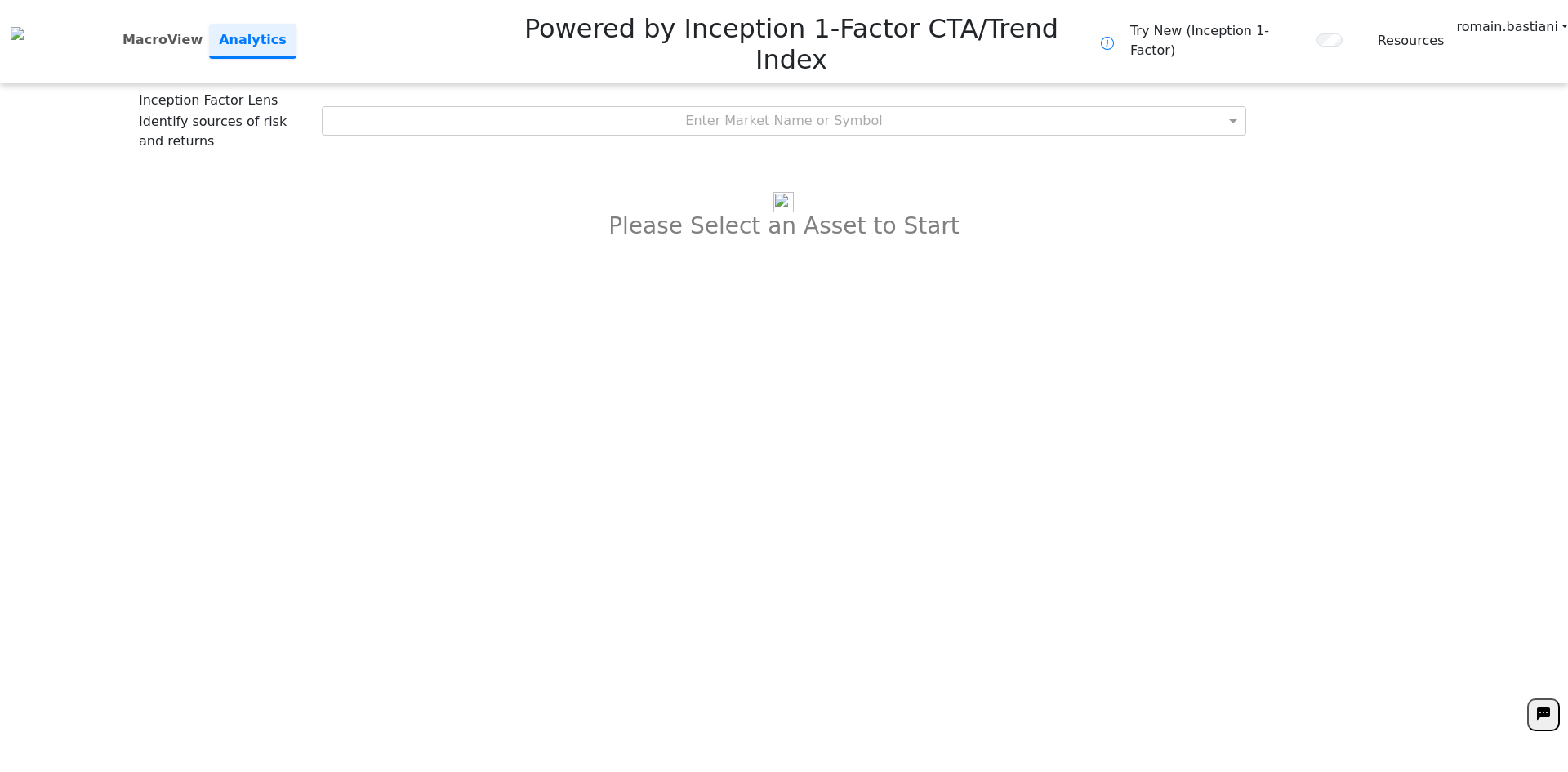
drag, startPoint x: 756, startPoint y: 56, endPoint x: 757, endPoint y: 75, distance: 19.0
click at [756, 107] on div "Enter Market Name or Symbol" at bounding box center [784, 120] width 924 height 27
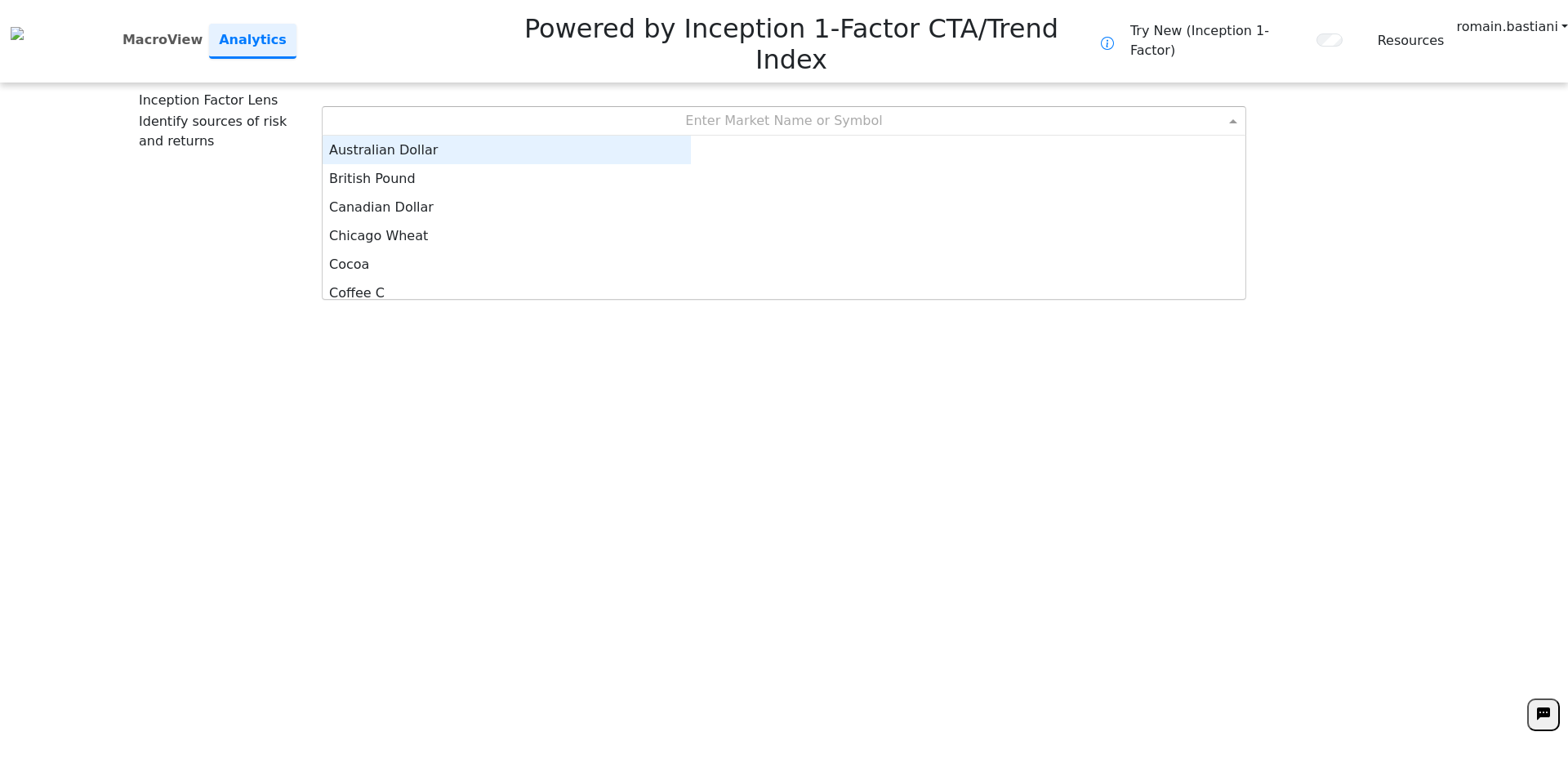
scroll to position [151, 356]
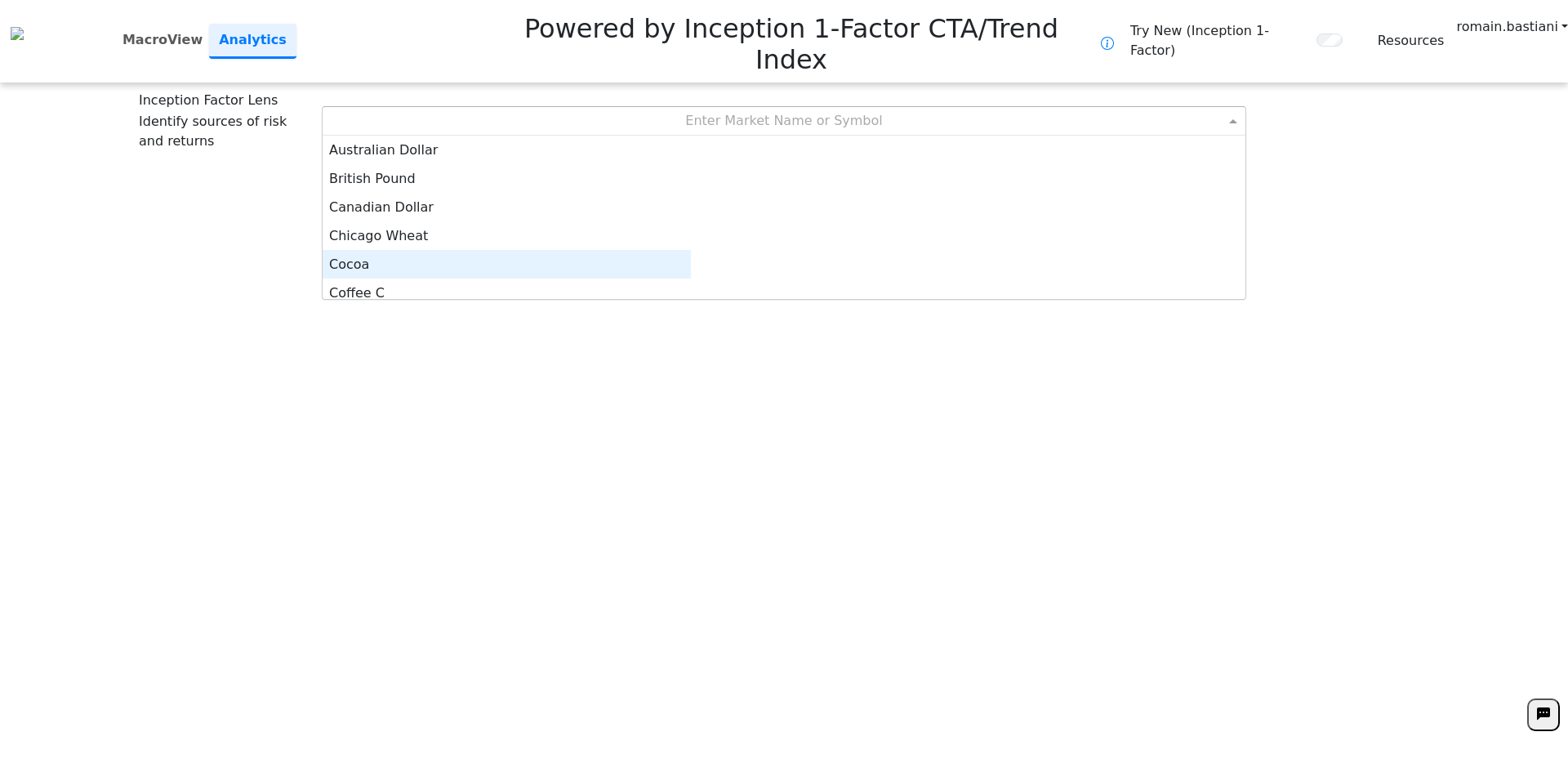
click at [691, 250] on div "Cocoa" at bounding box center [507, 264] width 368 height 28
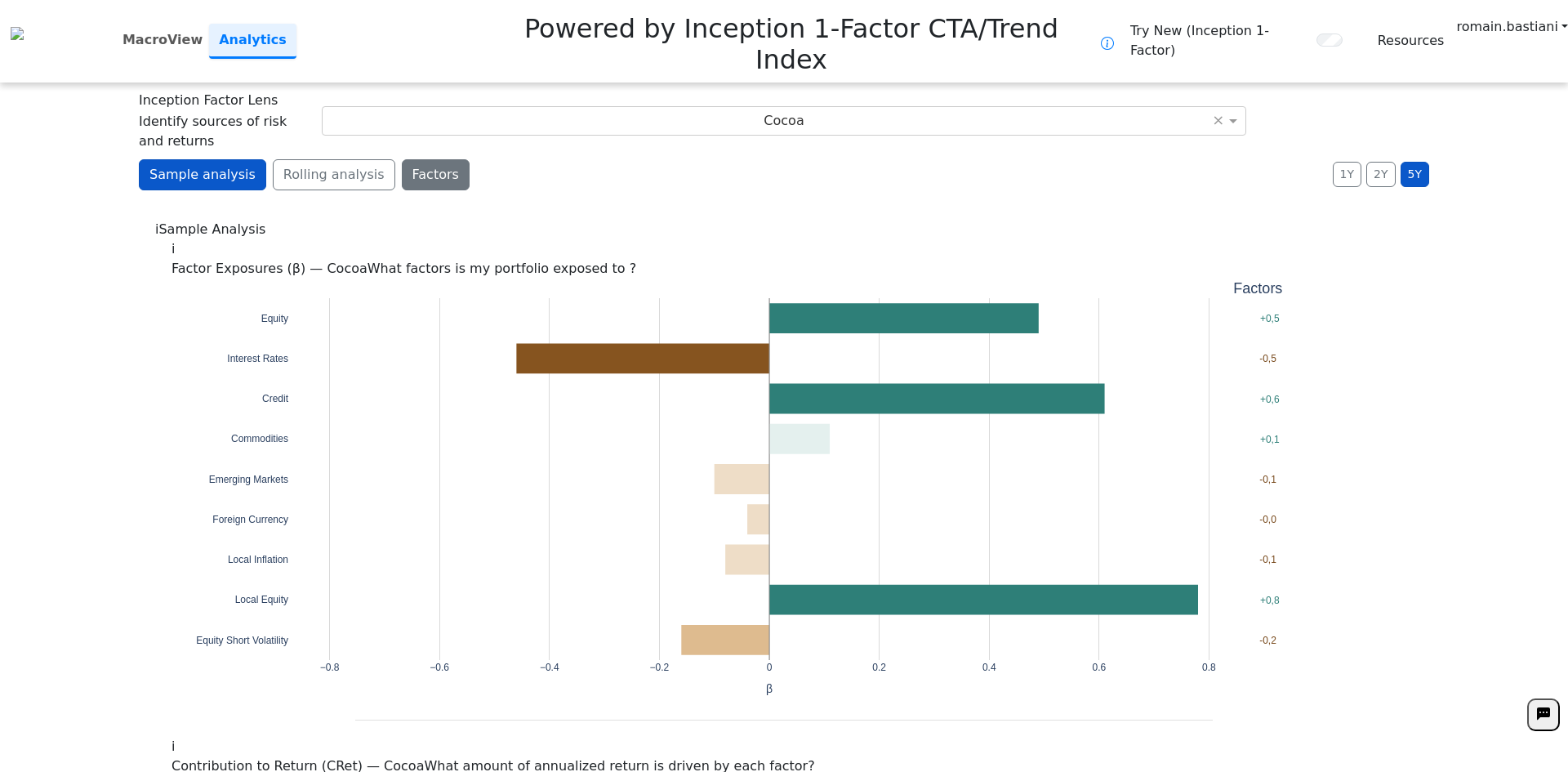
click at [402, 159] on button "Factors" at bounding box center [436, 175] width 68 height 31
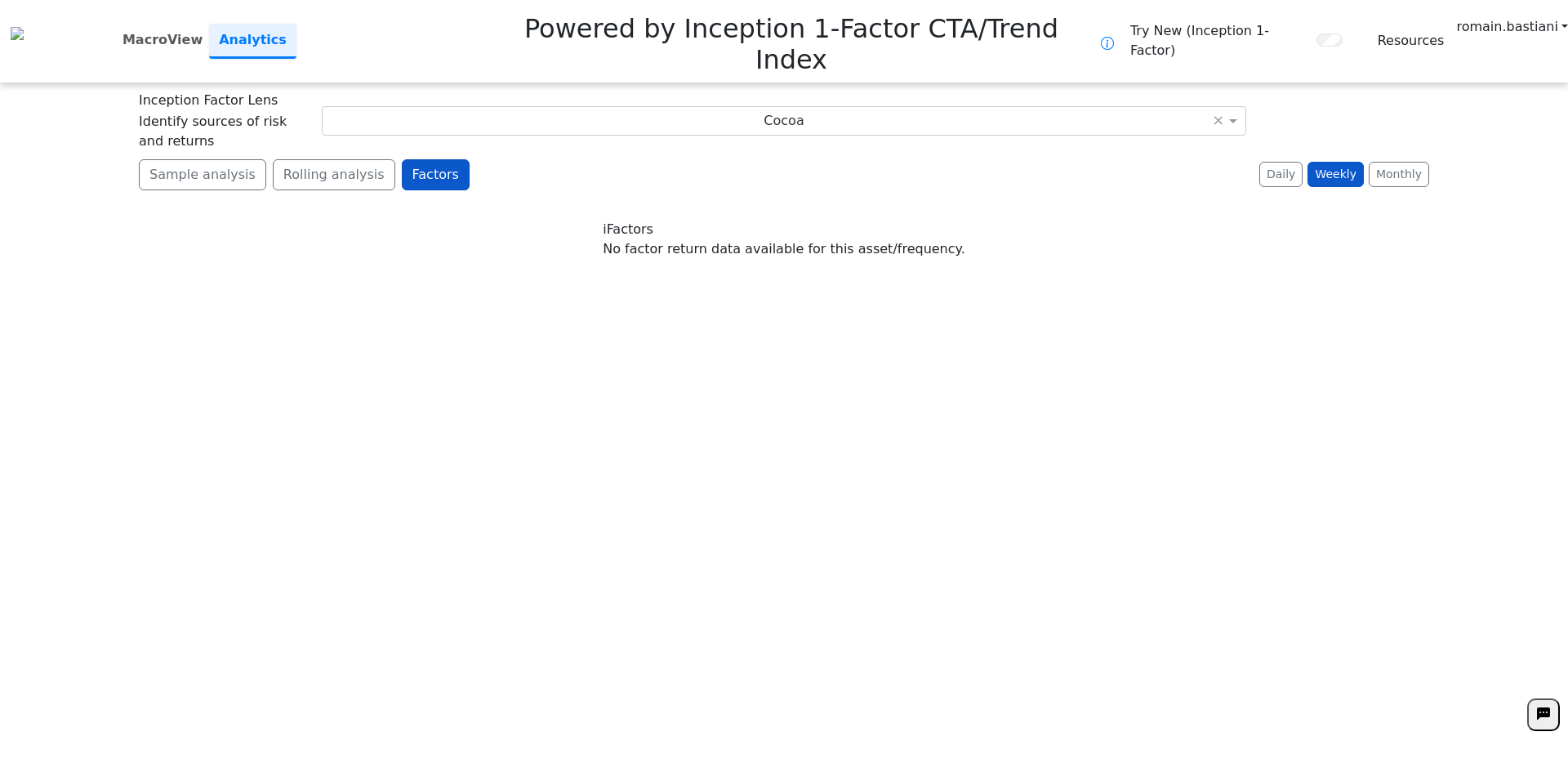
click at [851, 240] on div "No factor return data available for this asset/frequency." at bounding box center [784, 249] width 362 height 20
click at [824, 284] on div "**********" at bounding box center [784, 386] width 1568 height 772
click at [1288, 161] on button "Daily" at bounding box center [1281, 174] width 43 height 25
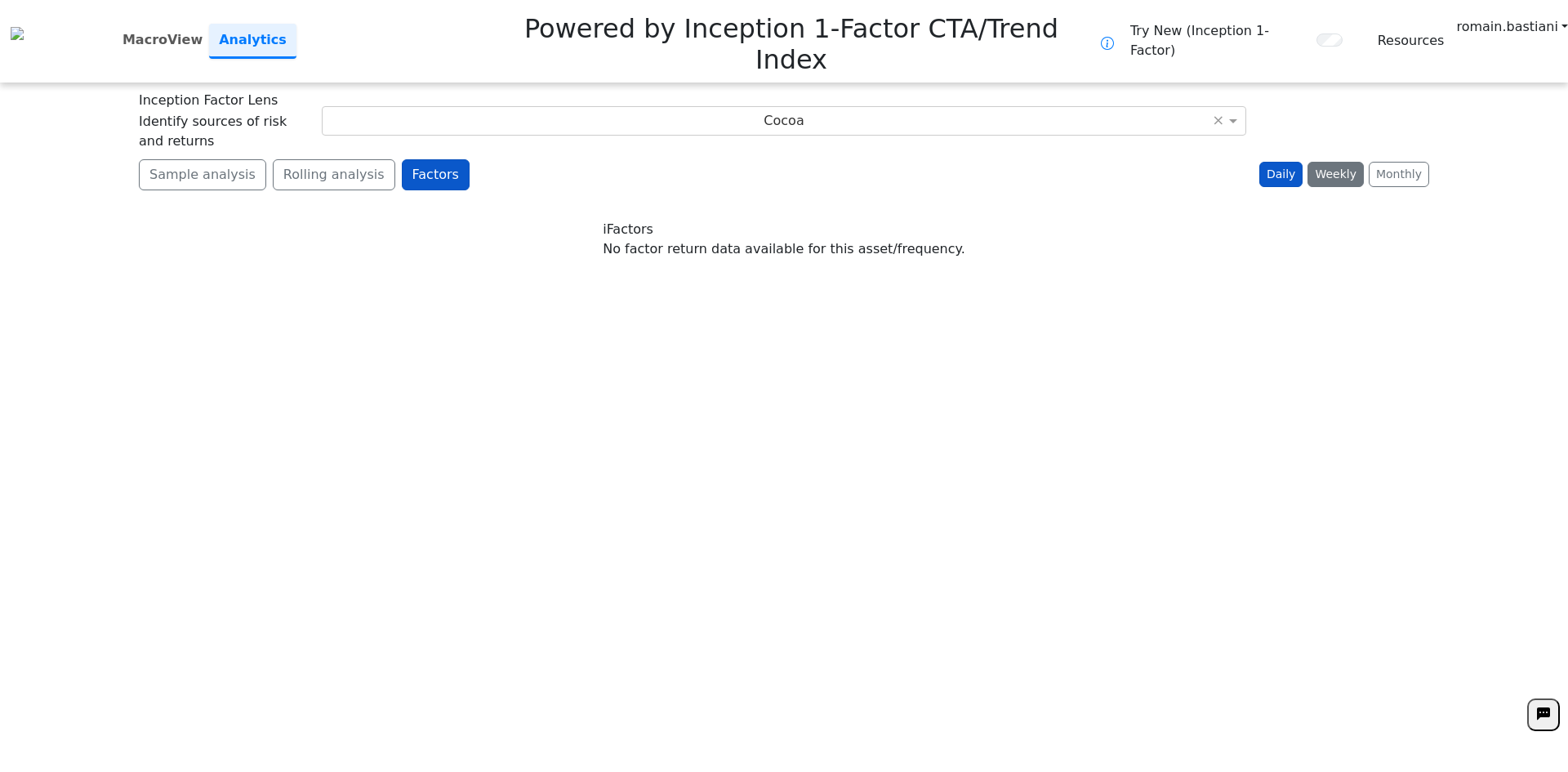
click at [1324, 161] on button "Weekly" at bounding box center [1336, 174] width 57 height 25
click at [1397, 161] on button "Monthly" at bounding box center [1399, 174] width 60 height 25
click at [1407, 161] on button "Monthly" at bounding box center [1399, 174] width 60 height 25
click at [355, 159] on button "Rolling analysis" at bounding box center [334, 175] width 123 height 31
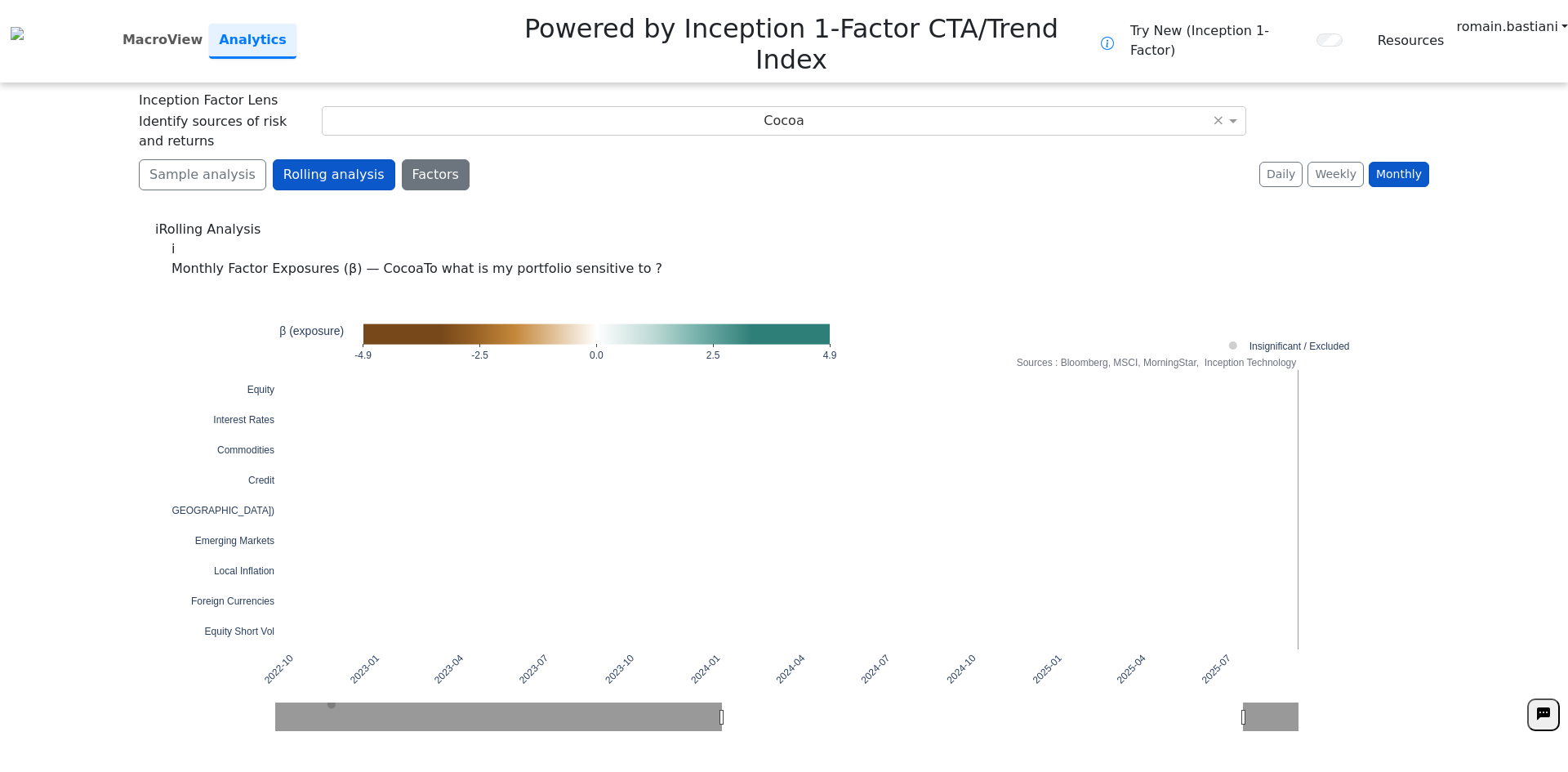
click at [407, 159] on button "Factors" at bounding box center [436, 175] width 68 height 31
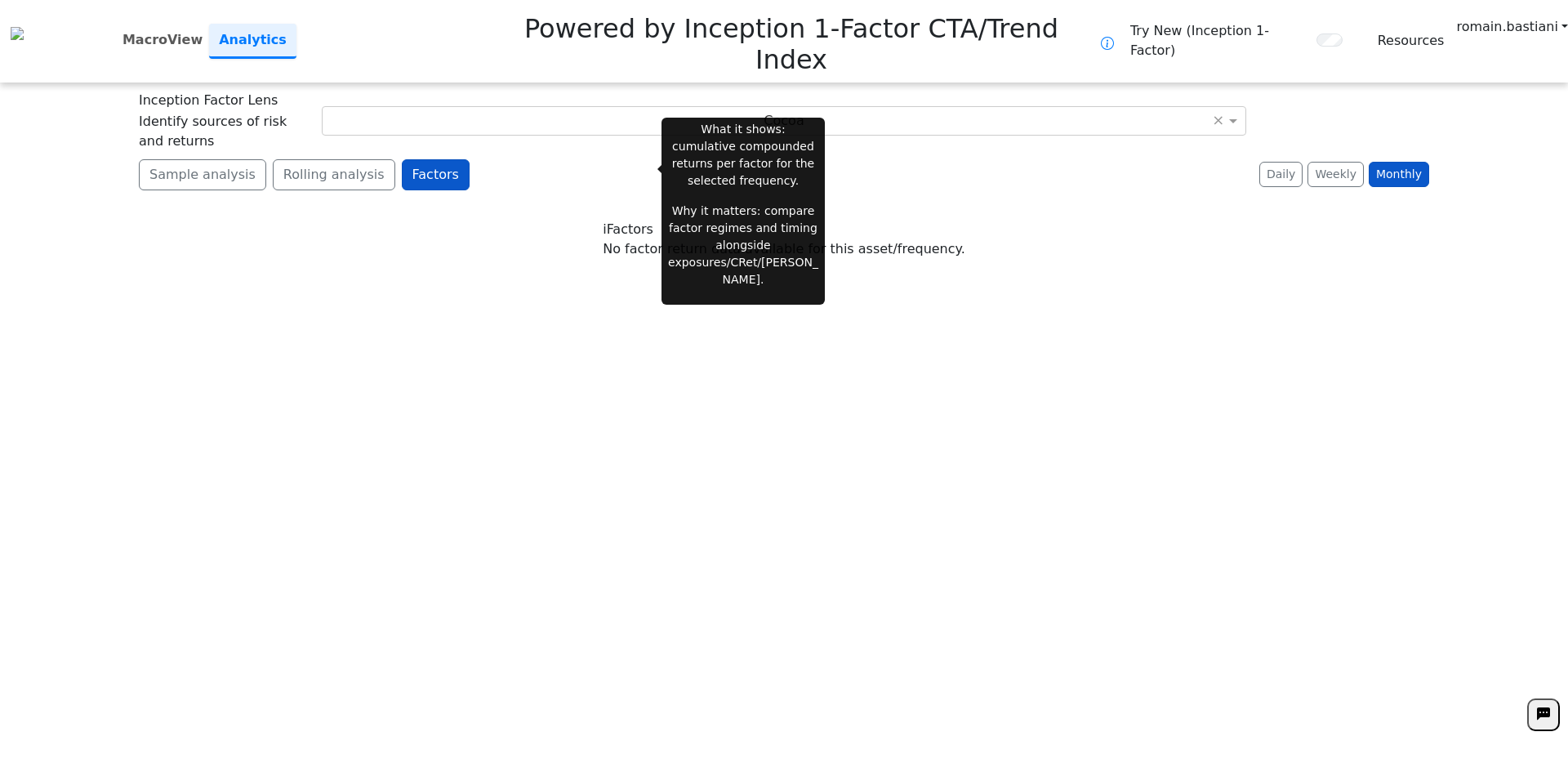
click at [653, 221] on span "Factors" at bounding box center [630, 228] width 46 height 15
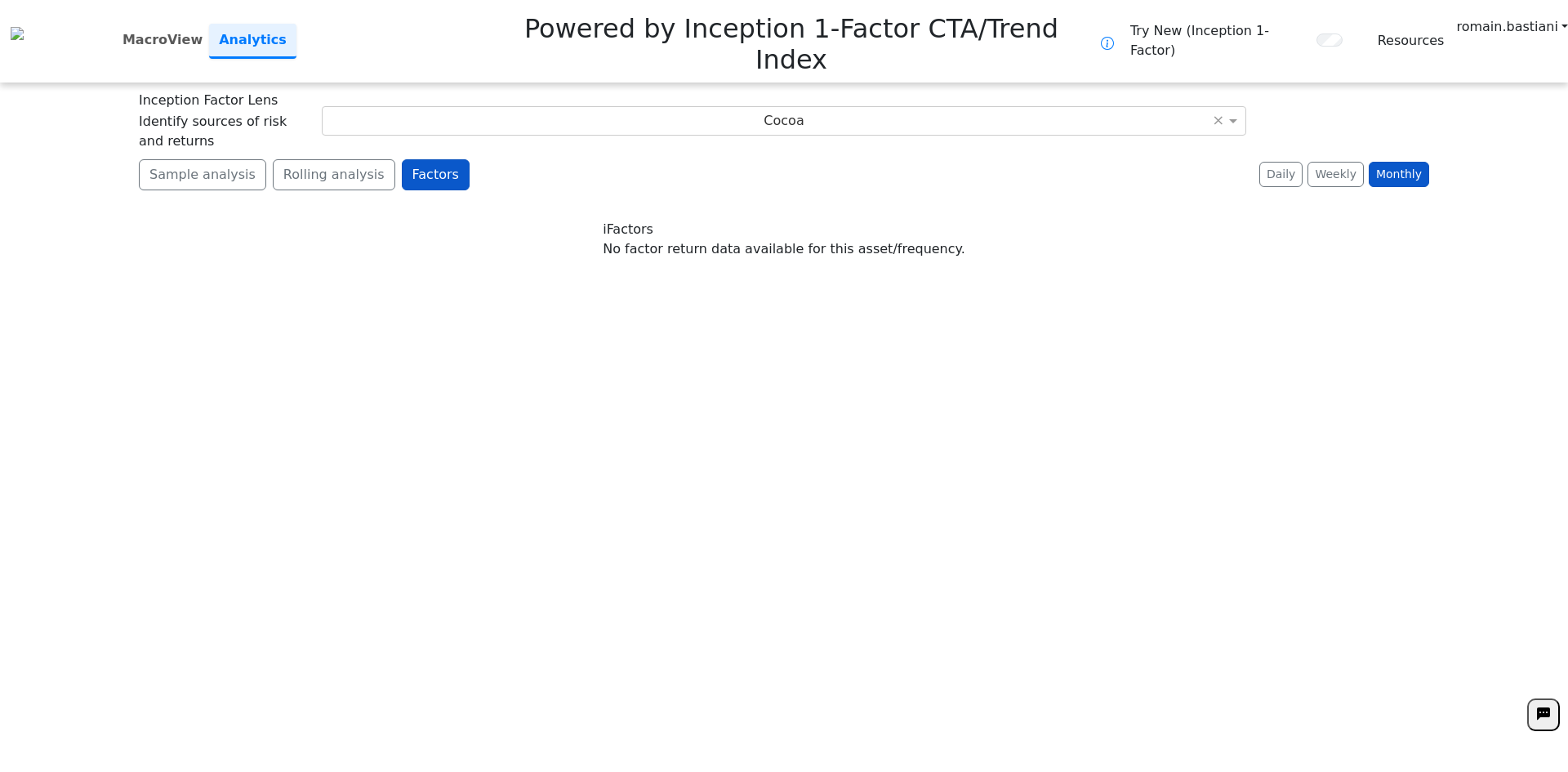
click at [688, 240] on div "No factor return data available for this asset/frequency." at bounding box center [784, 249] width 362 height 20
click at [686, 240] on div "No factor return data available for this asset/frequency." at bounding box center [784, 249] width 362 height 20
click at [510, 267] on div "**********" at bounding box center [784, 386] width 1568 height 772
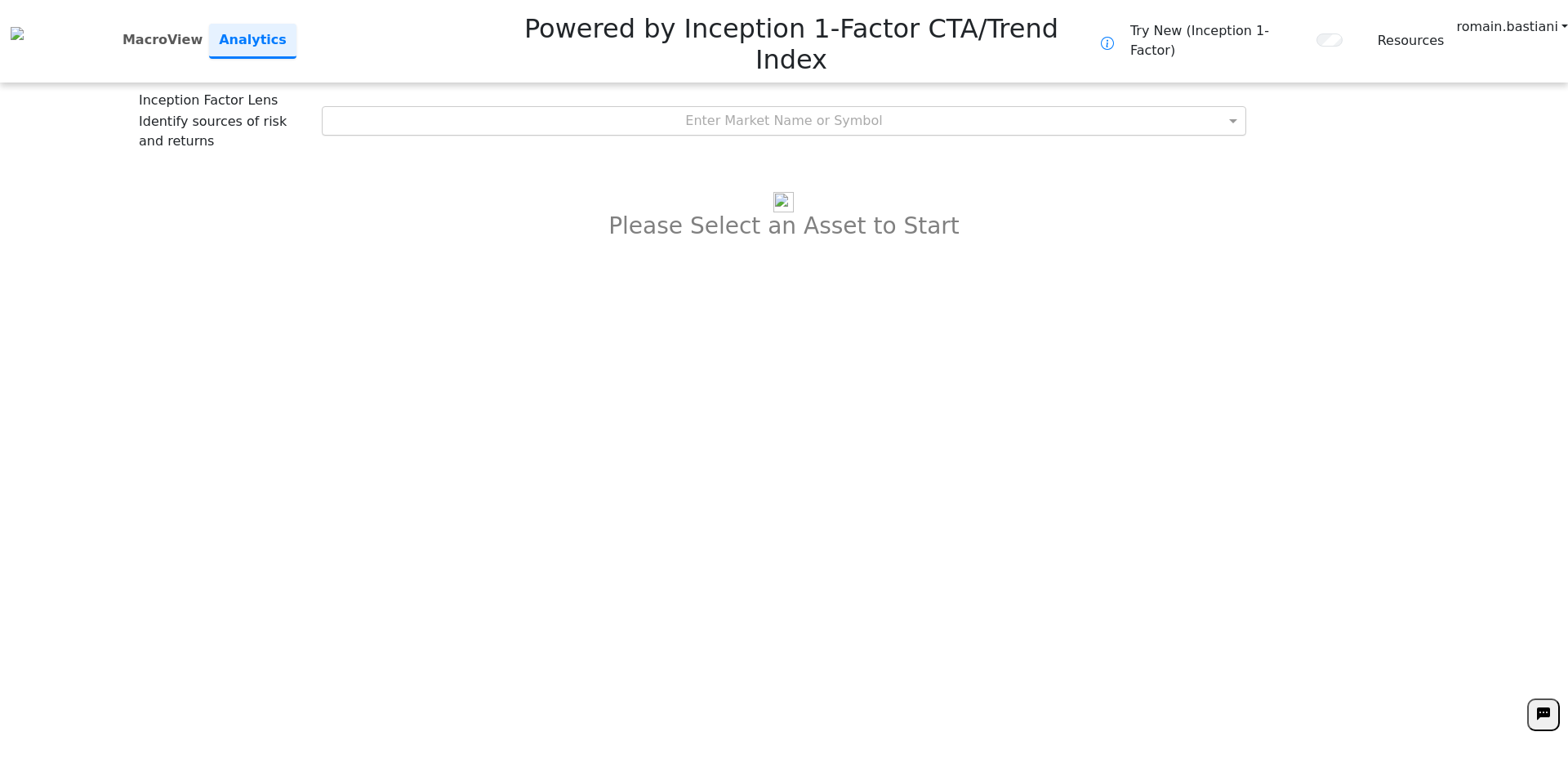
click at [821, 106] on div "Enter Market Name or Symbol" at bounding box center [784, 120] width 925 height 29
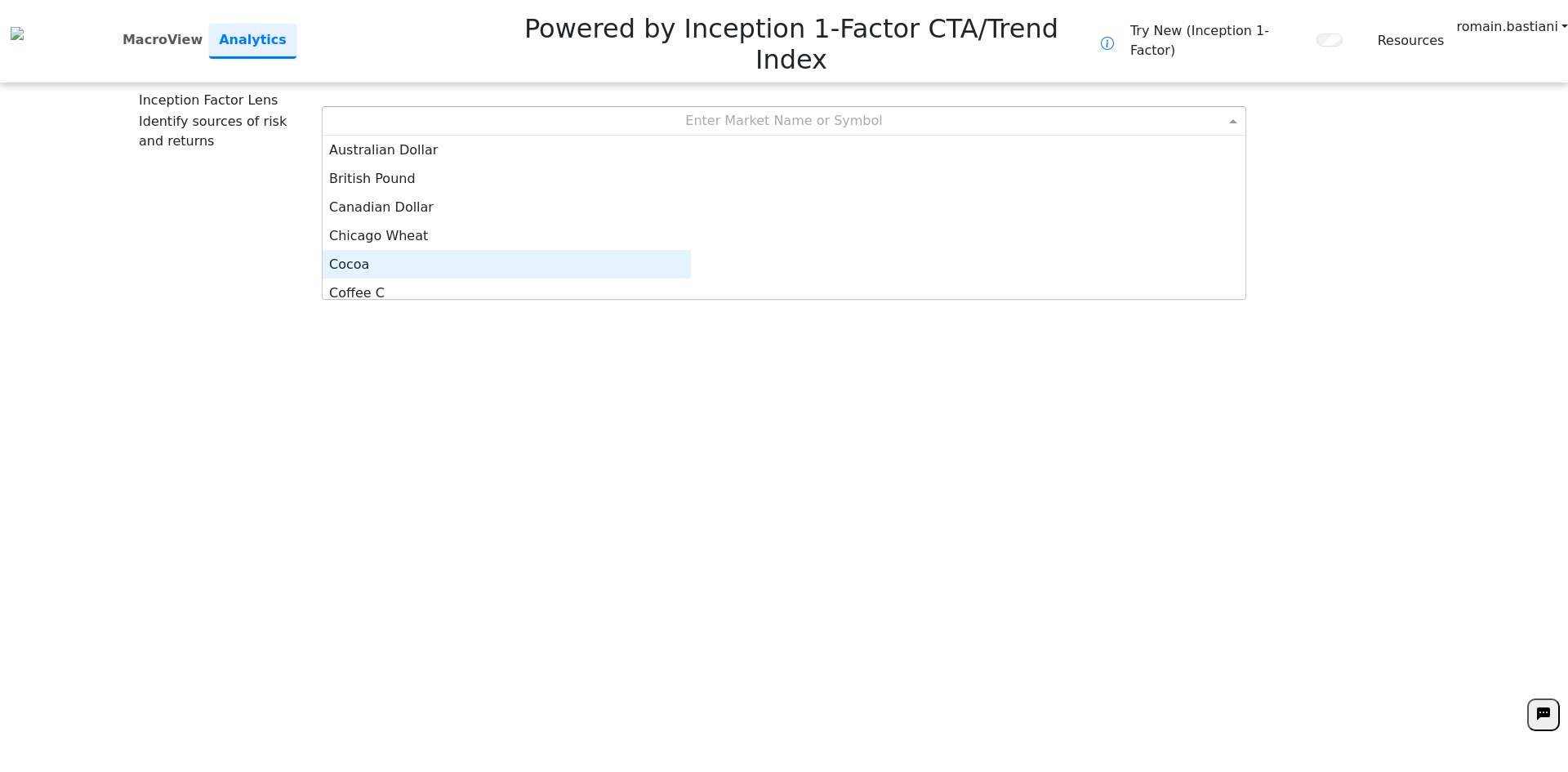
scroll to position [8, 0]
click at [691, 242] on div "Cocoa" at bounding box center [507, 256] width 368 height 28
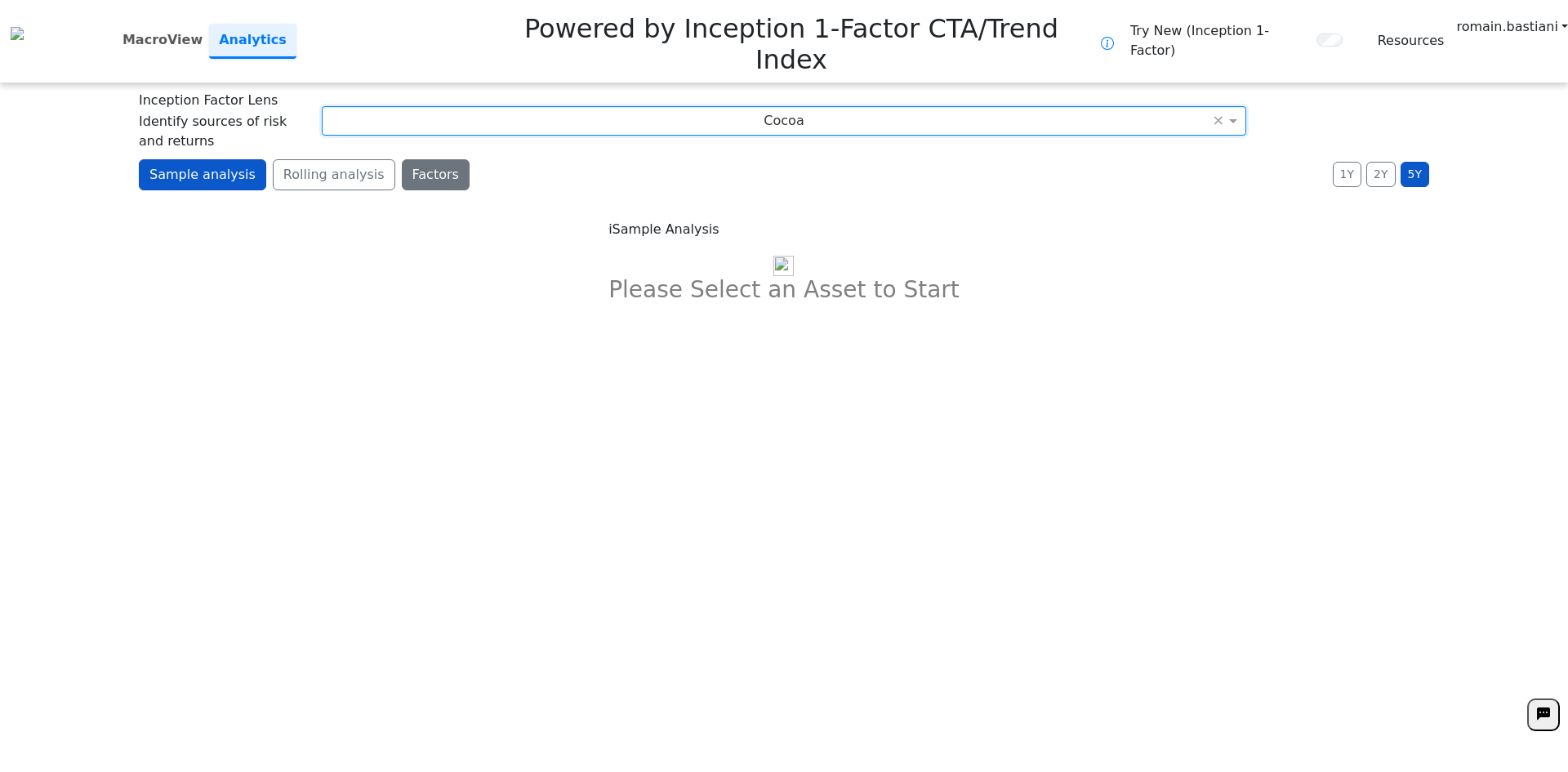
click at [402, 159] on button "Factors" at bounding box center [436, 175] width 68 height 31
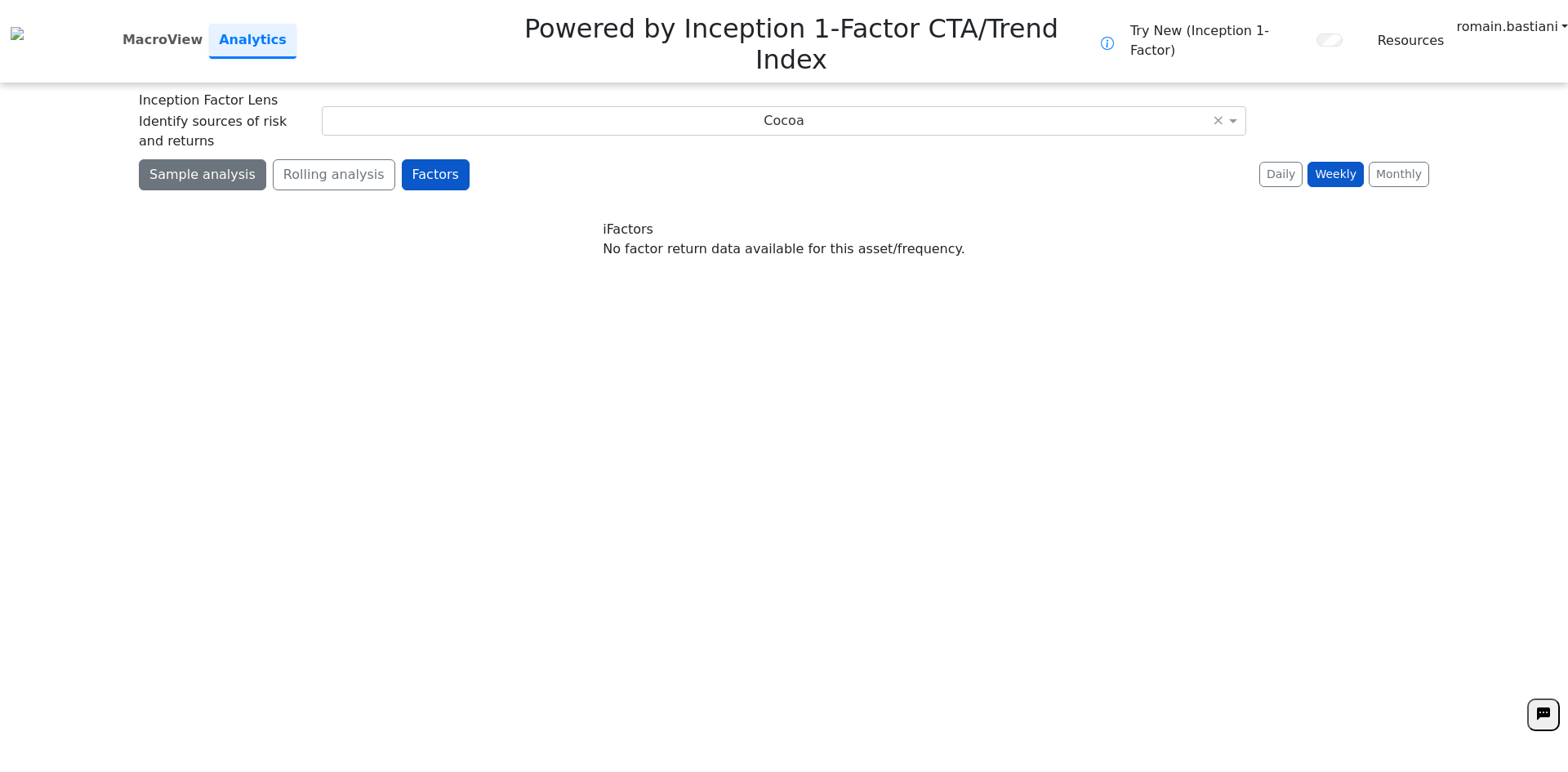
click at [188, 159] on button "Sample analysis" at bounding box center [202, 175] width 127 height 31
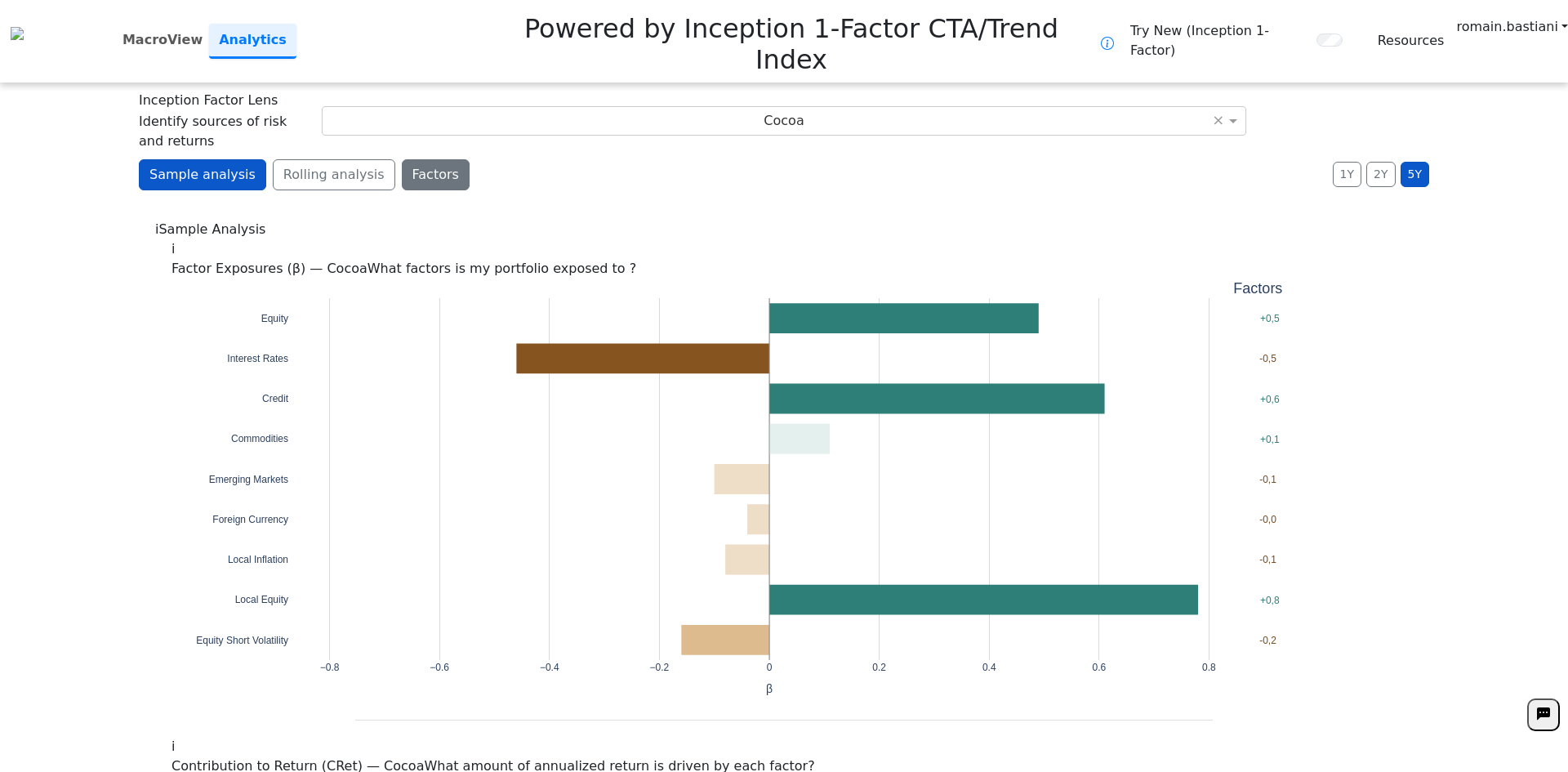
click at [421, 159] on button "Factors" at bounding box center [436, 175] width 68 height 31
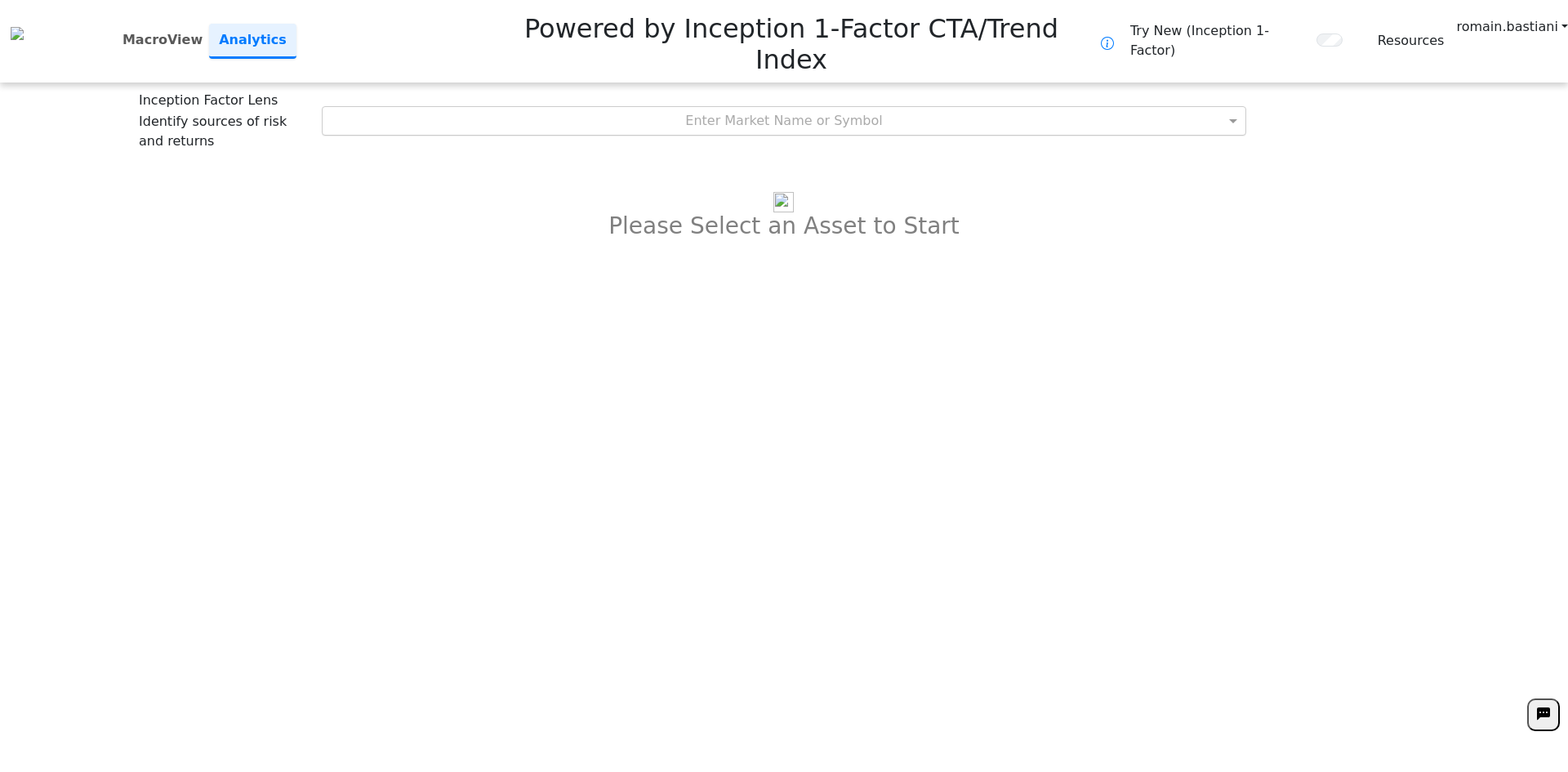
click at [773, 107] on div "Enter Market Name or Symbol" at bounding box center [784, 120] width 924 height 27
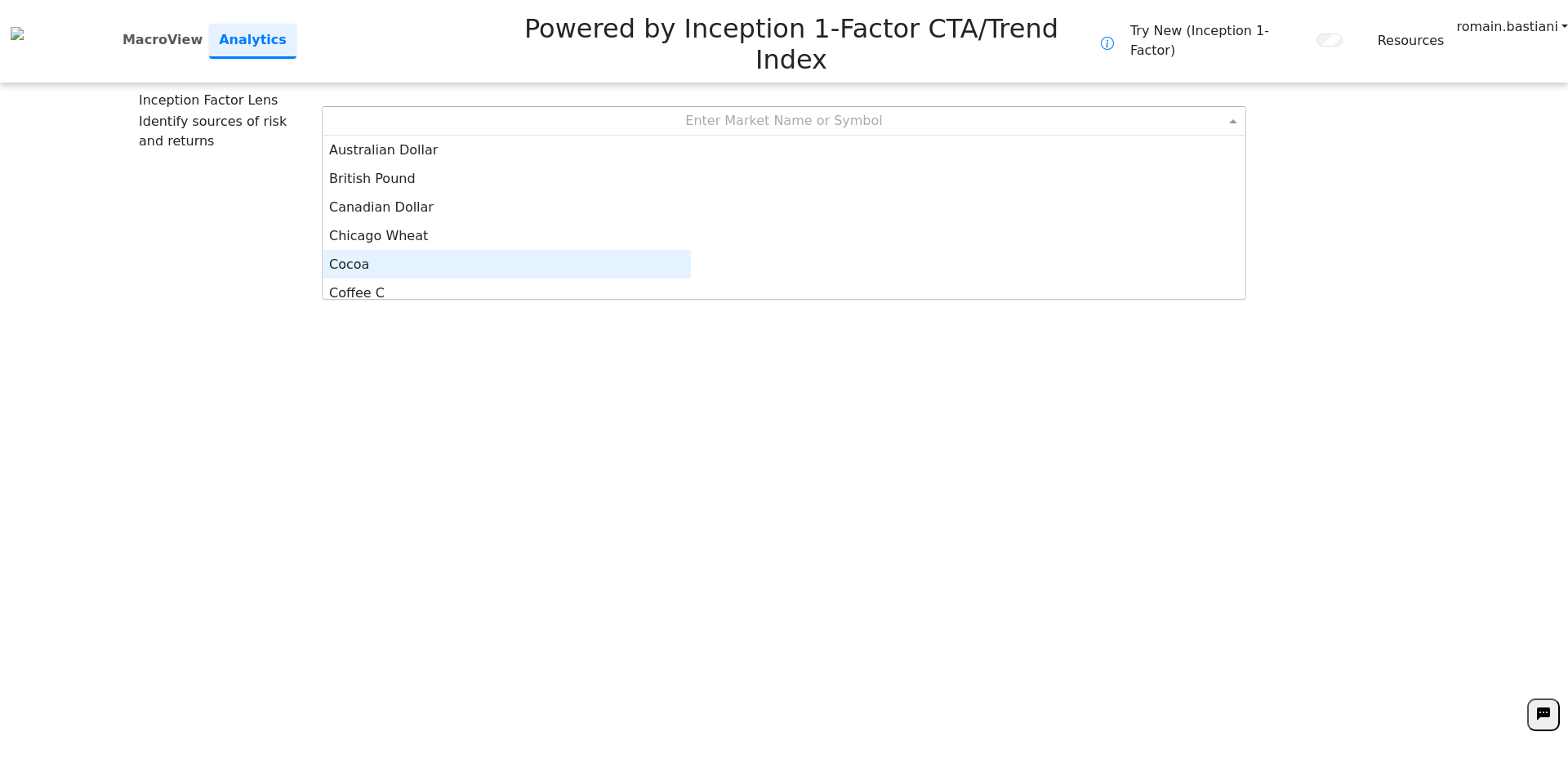
scroll to position [8, 0]
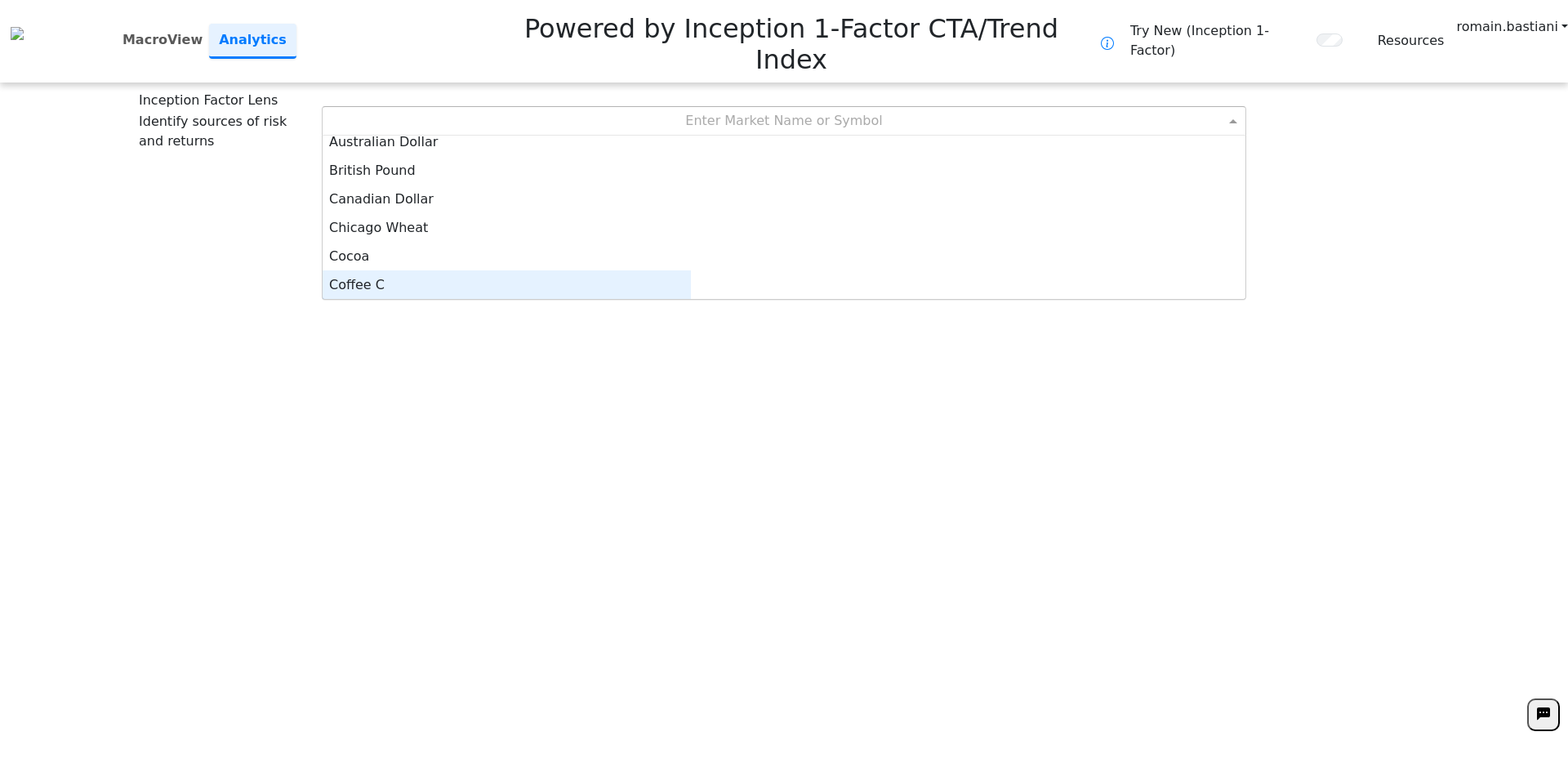
click at [680, 242] on div "Cocoa" at bounding box center [507, 256] width 368 height 28
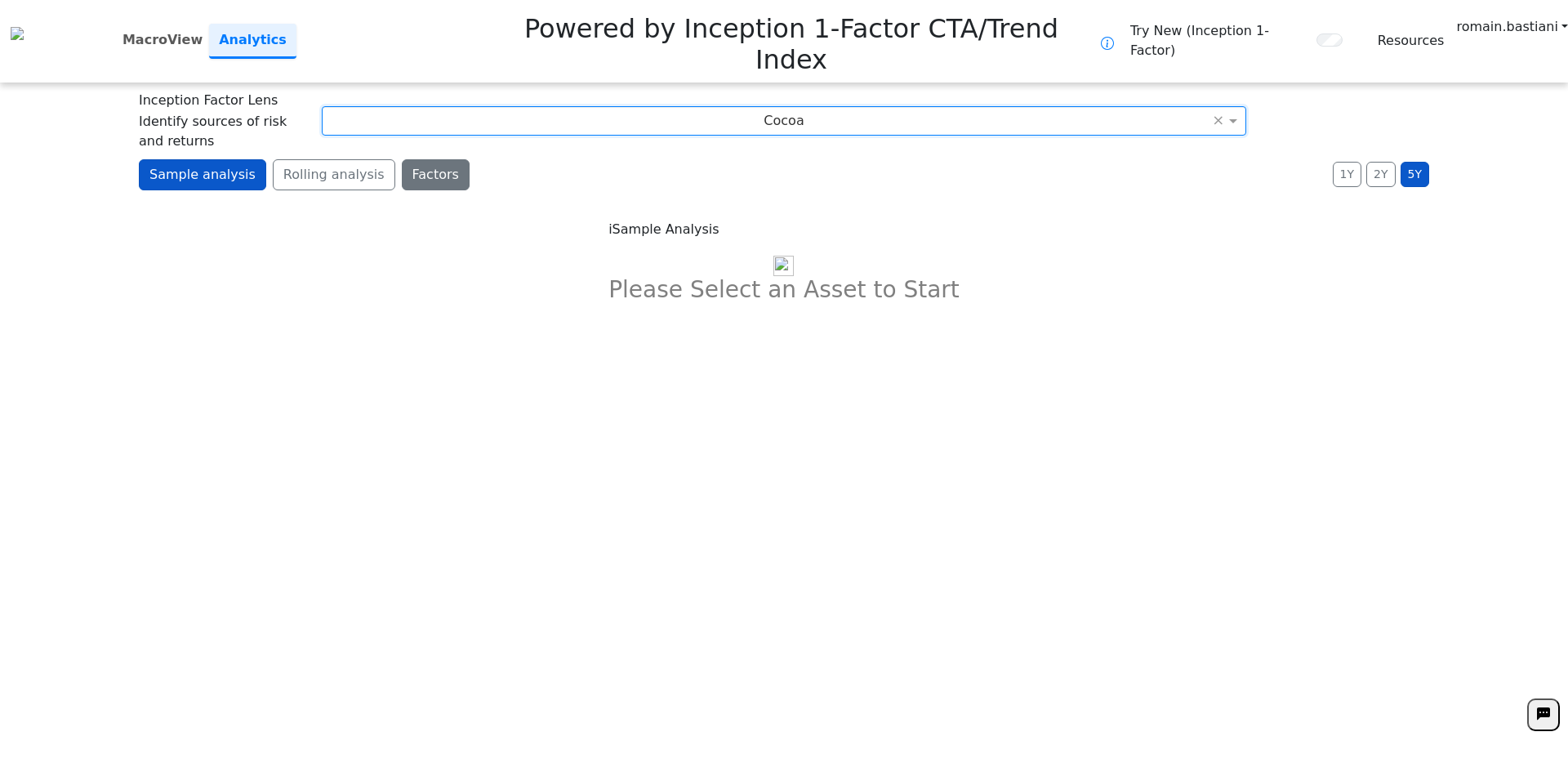
click at [406, 159] on button "Factors" at bounding box center [436, 175] width 68 height 31
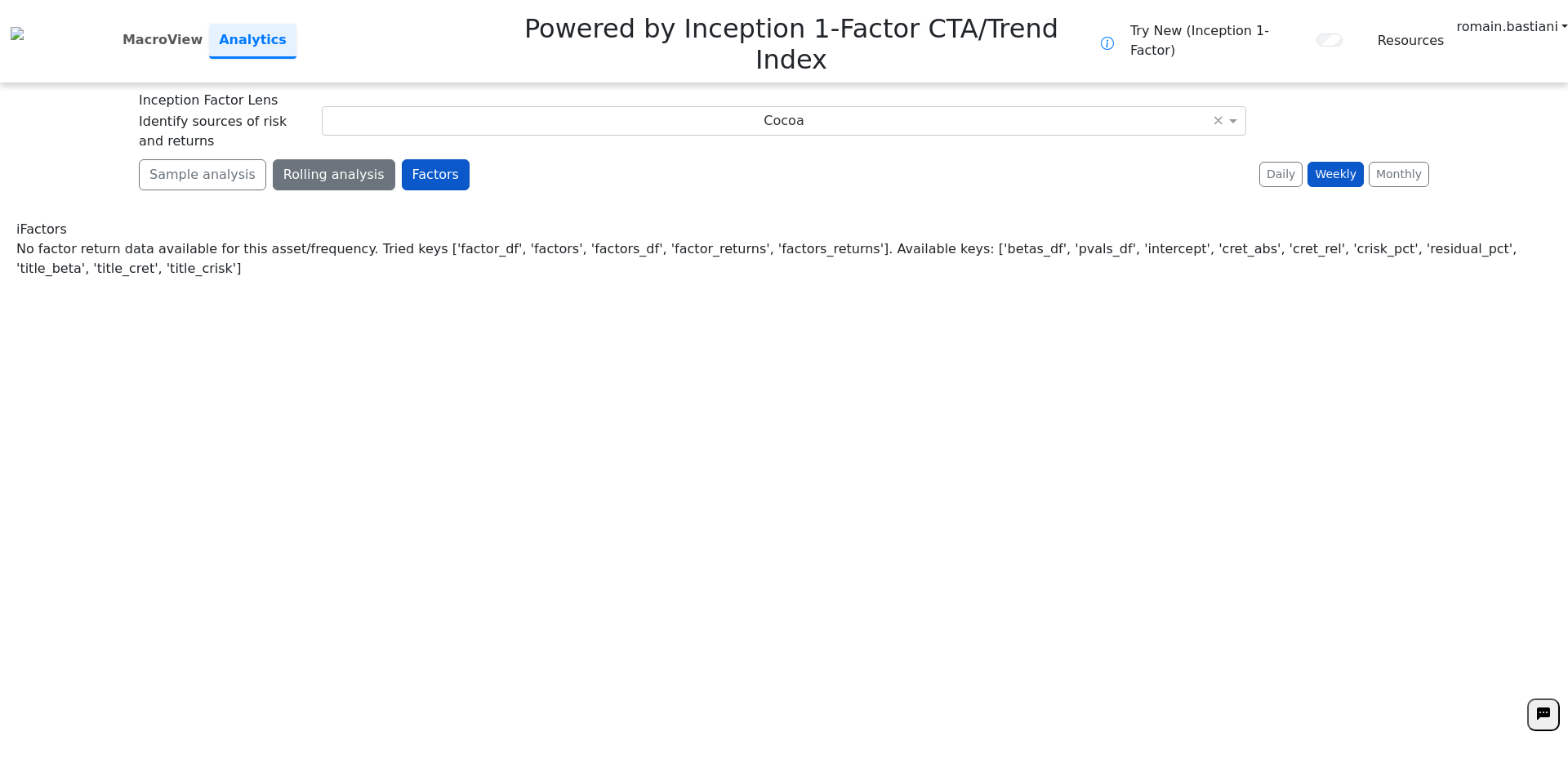
click at [341, 159] on button "Rolling analysis" at bounding box center [334, 175] width 123 height 31
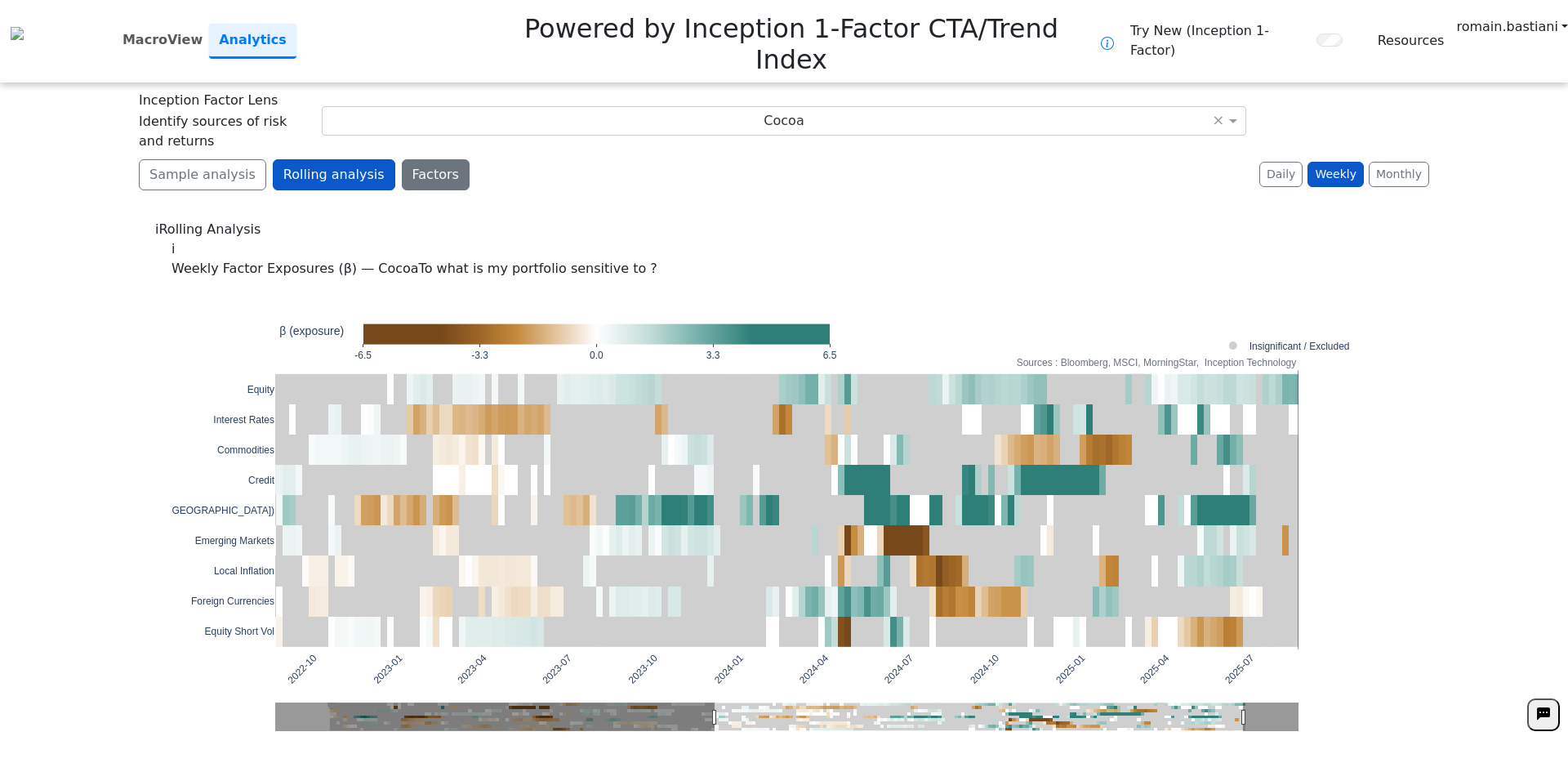
click at [402, 159] on button "Factors" at bounding box center [436, 175] width 68 height 31
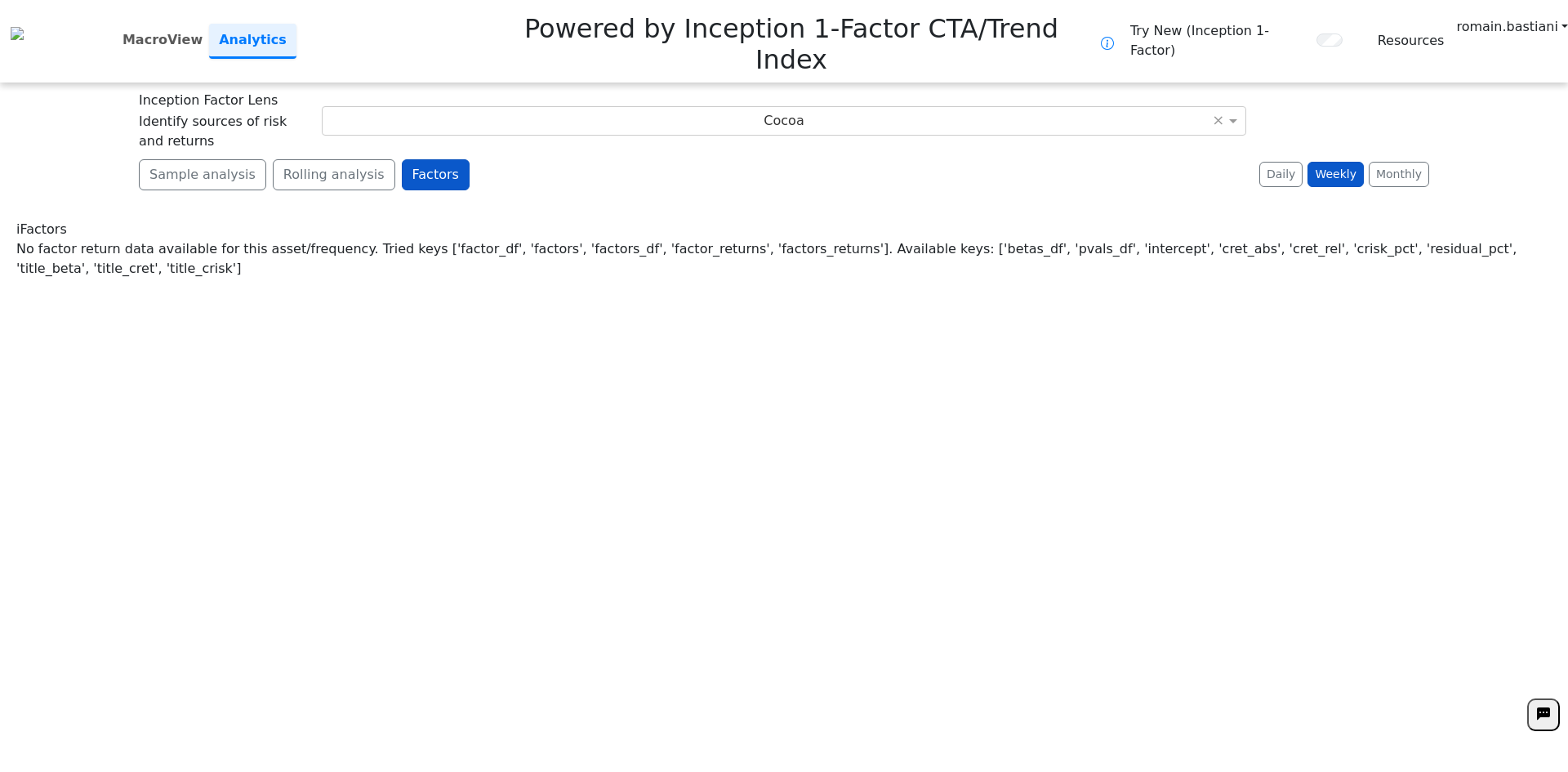
click at [377, 240] on div "No factor return data available for this asset/frequency. Tried keys ['factor_d…" at bounding box center [784, 260] width 1536 height 40
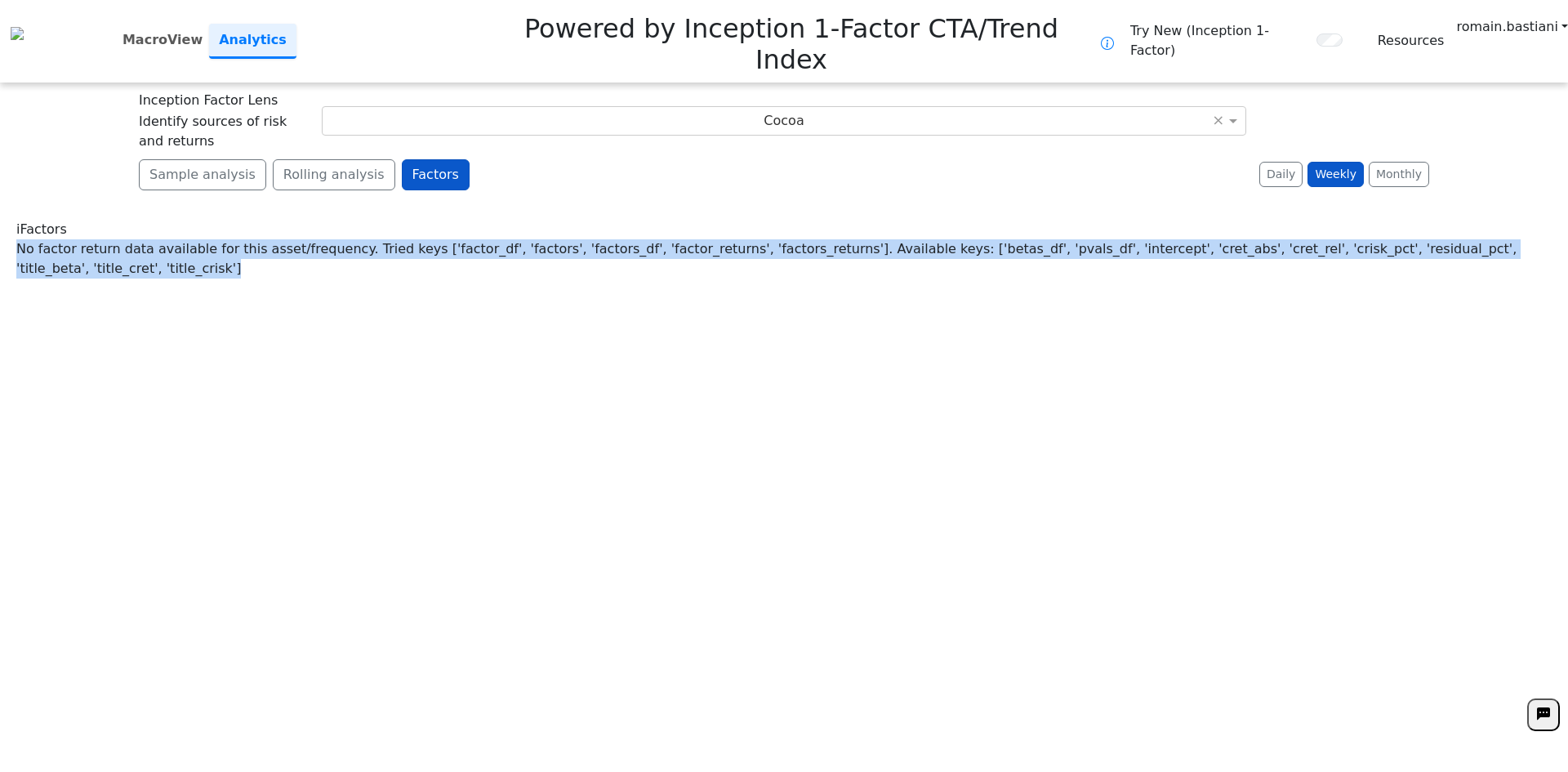
click at [377, 240] on div "No factor return data available for this asset/frequency. Tried keys ['factor_d…" at bounding box center [784, 260] width 1536 height 40
copy div "No factor return data available for this asset/frequency. Tried keys ['factor_d…"
click at [872, 397] on div "**********" at bounding box center [784, 386] width 1568 height 772
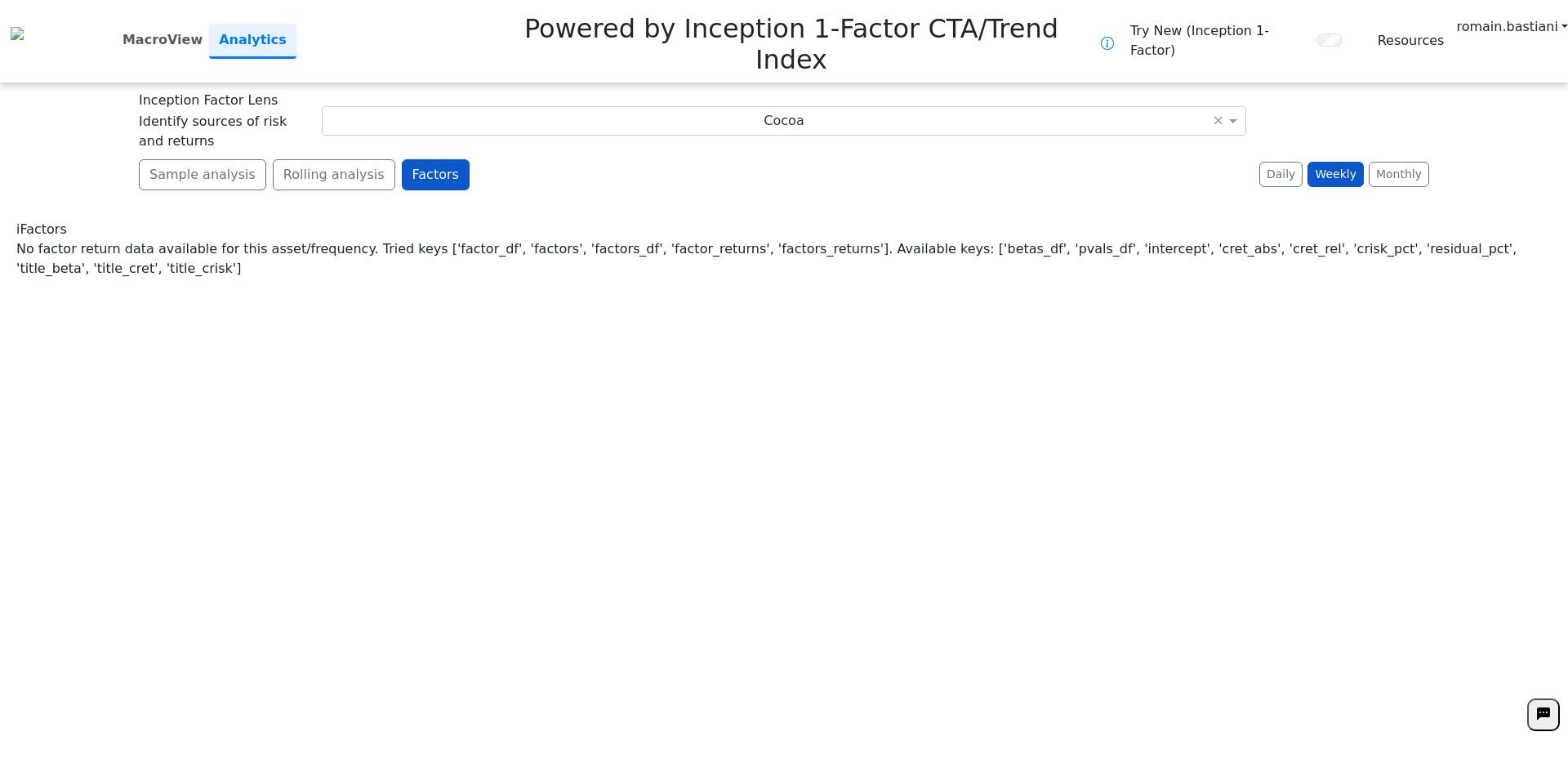
click at [543, 203] on div "i Factors No factor return data available for this asset/frequency. Tried keys …" at bounding box center [784, 248] width 1568 height 92
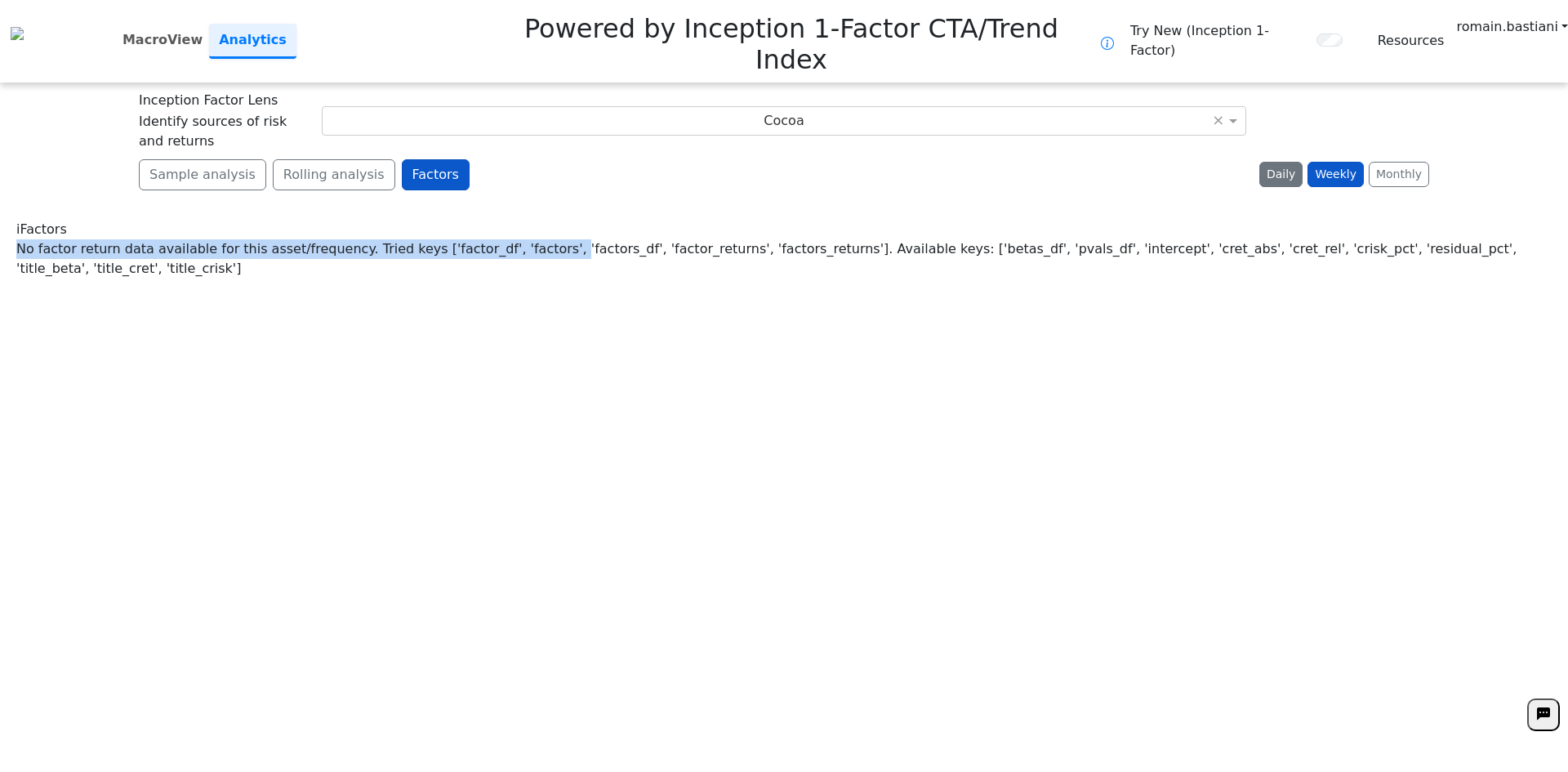
click at [1293, 161] on button "Daily" at bounding box center [1281, 174] width 43 height 25
click at [1332, 161] on button "Weekly" at bounding box center [1336, 174] width 57 height 25
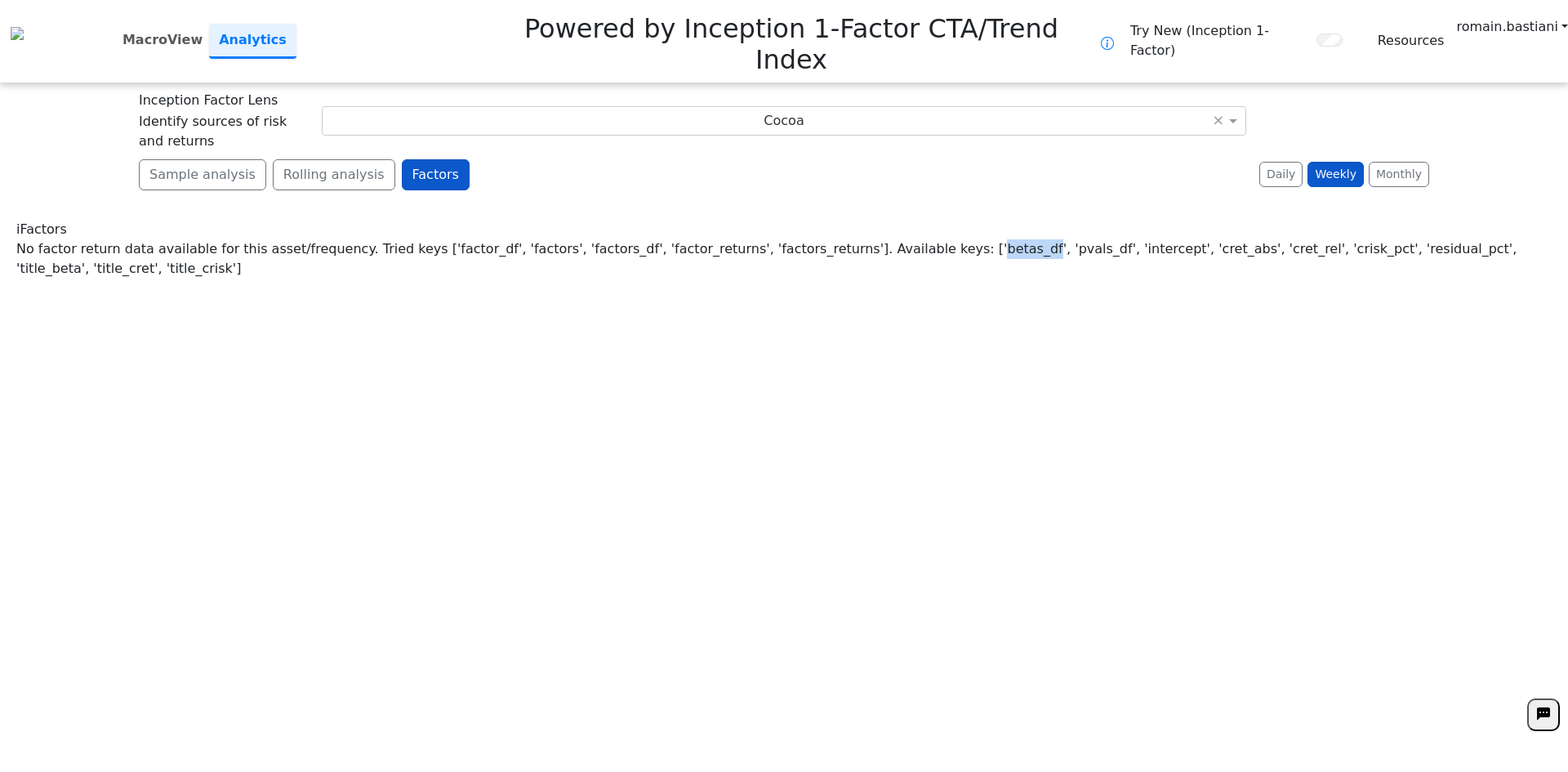
drag, startPoint x: 947, startPoint y: 210, endPoint x: 900, endPoint y: 210, distance: 47.0
click at [900, 240] on div "No factor return data available for this asset/frequency. Tried keys ['factor_d…" at bounding box center [784, 260] width 1536 height 40
copy div "betas_df"
